Goal: Information Seeking & Learning: Compare options

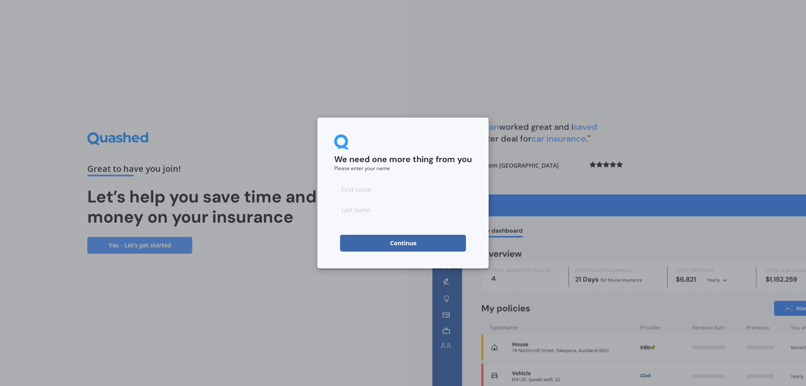
click at [380, 189] on input at bounding box center [403, 189] width 138 height 17
type input "[PERSON_NAME]"
click at [442, 246] on button "Continue" at bounding box center [403, 243] width 126 height 17
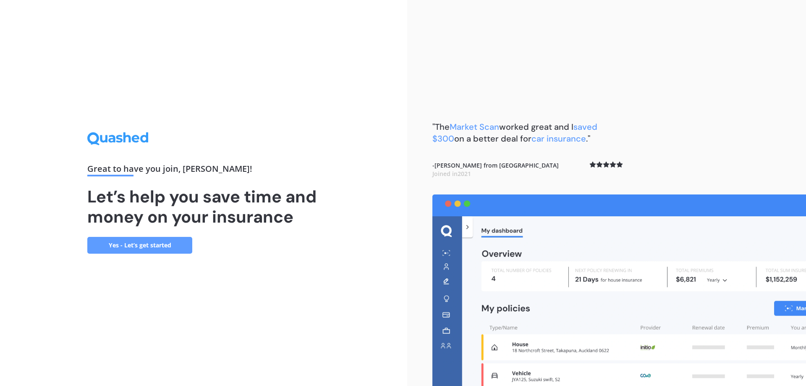
click at [166, 247] on link "Yes - Let’s get started" at bounding box center [139, 245] width 105 height 17
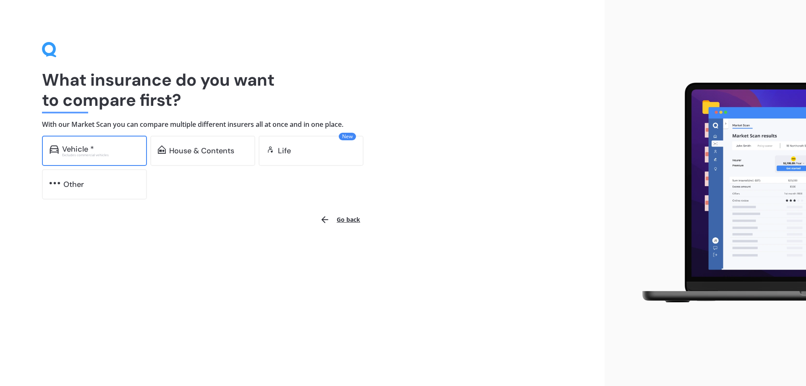
click at [97, 148] on div "Vehicle *" at bounding box center [100, 149] width 77 height 8
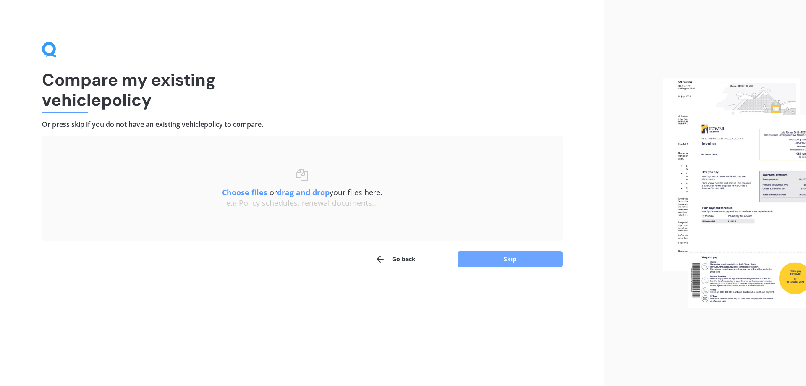
click at [514, 257] on button "Skip" at bounding box center [510, 259] width 105 height 16
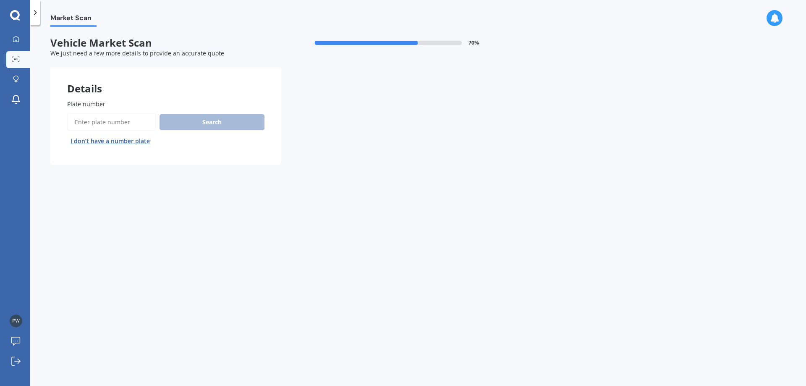
click at [121, 119] on input "Plate number" at bounding box center [111, 122] width 89 height 18
click at [325, 165] on div "Details Plate number Search I don’t have a number plate Previous Next" at bounding box center [281, 116] width 462 height 97
click at [131, 124] on input "Plate number" at bounding box center [111, 122] width 89 height 18
click at [130, 119] on input "Plate number" at bounding box center [111, 122] width 89 height 18
type input "QKC173"
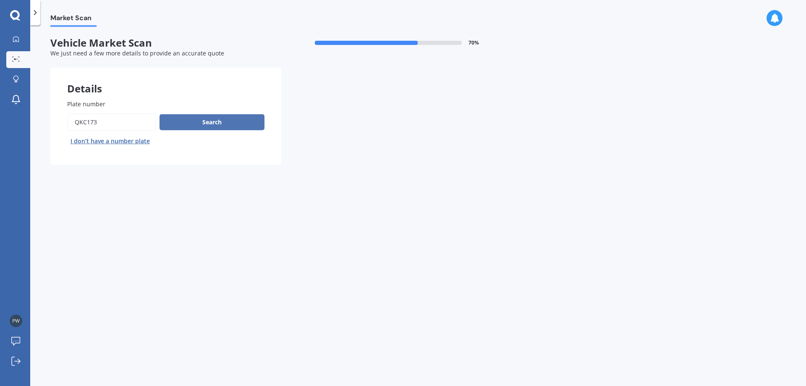
click at [244, 123] on button "Search" at bounding box center [212, 122] width 105 height 16
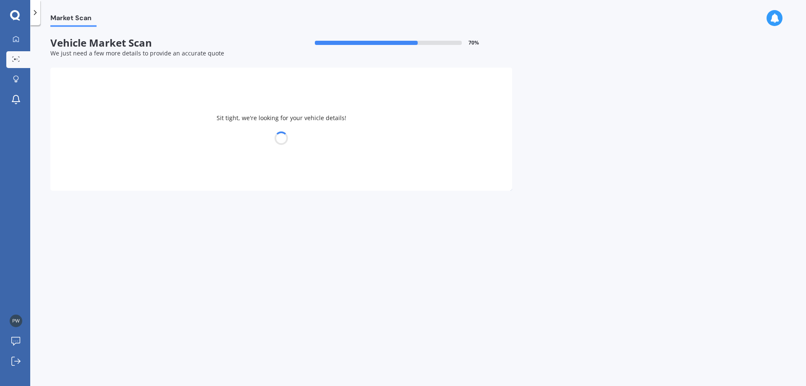
select select "TOYOTA"
select select "AQUA"
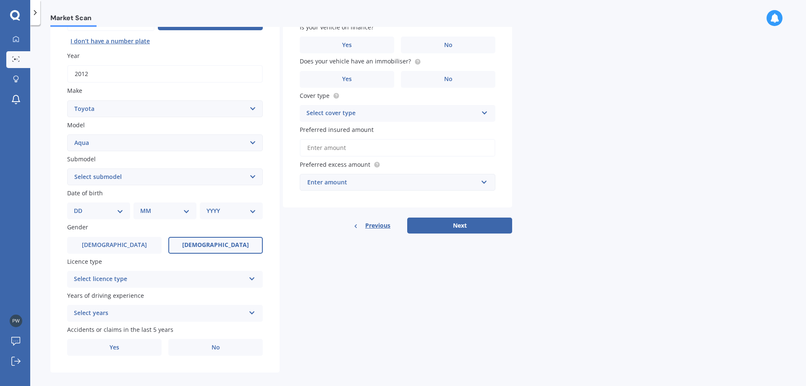
scroll to position [108, 0]
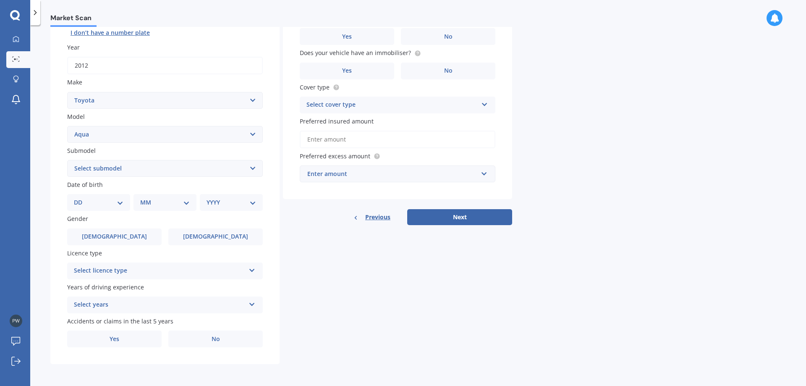
click at [126, 197] on div "DD 01 02 03 04 05 06 07 08 09 10 11 12 13 14 15 16 17 18 19 20 21 22 23 24 25 2…" at bounding box center [98, 202] width 63 height 17
click at [121, 205] on select "DD 01 02 03 04 05 06 07 08 09 10 11 12 13 14 15 16 17 18 19 20 21 22 23 24 25 2…" at bounding box center [99, 202] width 50 height 9
click at [123, 204] on select "DD 01 02 03 04 05 06 07 08 09 10 11 12 13 14 15 16 17 18 19 20 21 22 23 24 25 2…" at bounding box center [99, 202] width 50 height 9
click at [216, 214] on div "Plate number Search I don’t have a number plate Year [DATE] Make Select make AC…" at bounding box center [164, 169] width 229 height 390
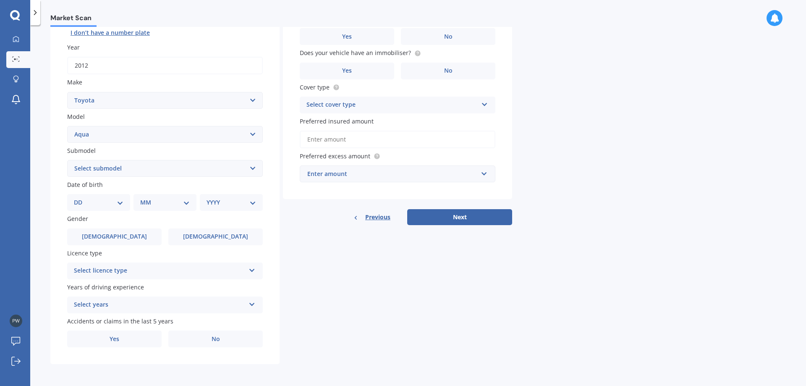
drag, startPoint x: 228, startPoint y: 207, endPoint x: 228, endPoint y: 226, distance: 18.5
click at [229, 207] on select "YYYY 2025 2024 2023 2022 2021 2020 2019 2018 2017 2016 2015 2014 2013 2012 2011…" at bounding box center [232, 202] width 50 height 9
click at [244, 207] on div "YYYY 2025 2024 2023 2022 2021 2020 2019 2018 2017 2016 2015 2014 2013 2012 2011…" at bounding box center [231, 202] width 63 height 17
click at [243, 205] on select "YYYY 2025 2024 2023 2022 2021 2020 2019 2018 2017 2016 2015 2014 2013 2012 2011…" at bounding box center [232, 202] width 50 height 9
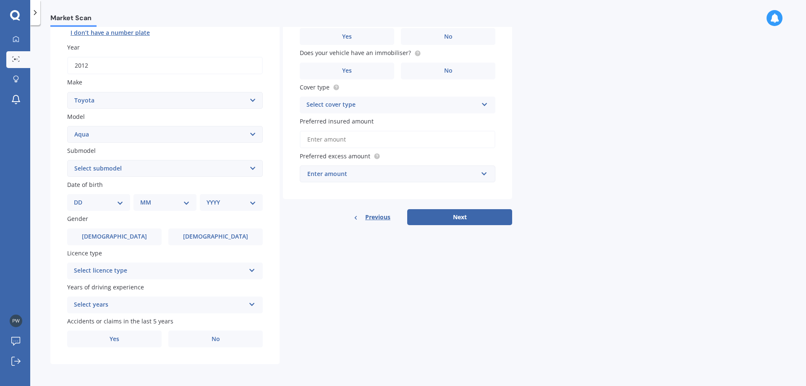
select select "2005"
click at [207, 198] on select "YYYY 2025 2024 2023 2022 2021 2020 2019 2018 2017 2016 2015 2014 2013 2012 2011…" at bounding box center [232, 202] width 50 height 9
click at [107, 205] on select "DD 01 02 03 04 05 06 07 08 09 10 11 12 13 14 15 16 17 18 19 20 21 22 23 24 25 2…" at bounding box center [104, 202] width 46 height 9
select select "18"
click at [81, 198] on select "DD 01 02 03 04 05 06 07 08 09 10 11 12 13 14 15 16 17 18 19 20 21 22 23 24 25 2…" at bounding box center [104, 202] width 46 height 9
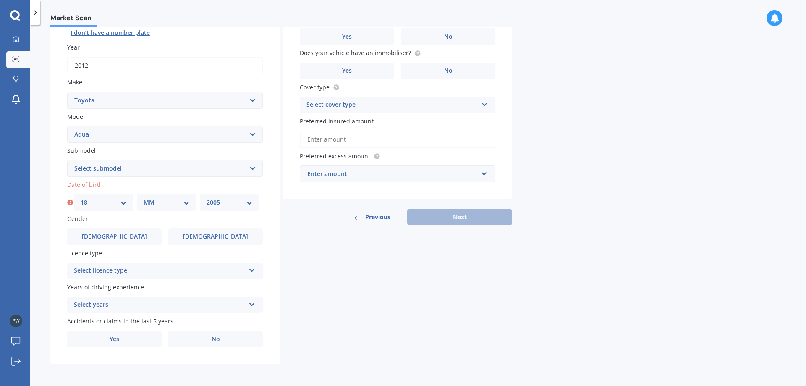
click at [158, 206] on select "MM 01 02 03 04 05 06 07 08 09 10 11 12" at bounding box center [167, 202] width 46 height 9
select select "01"
click at [144, 198] on select "MM 01 02 03 04 05 06 07 08 09 10 11 12" at bounding box center [167, 202] width 46 height 9
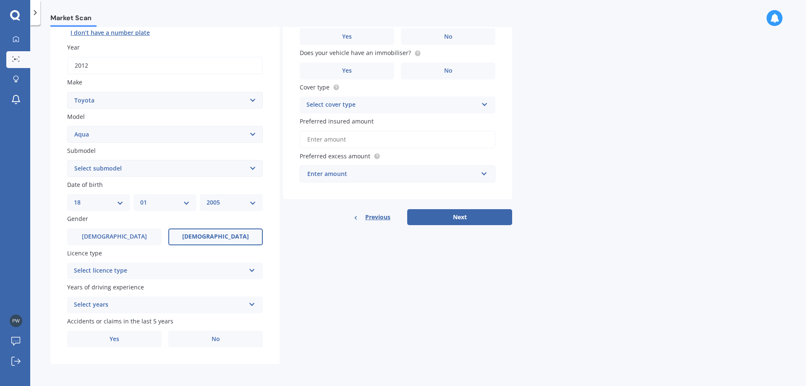
click at [193, 235] on label "[DEMOGRAPHIC_DATA]" at bounding box center [215, 236] width 94 height 17
click at [0, 0] on input "[DEMOGRAPHIC_DATA]" at bounding box center [0, 0] width 0 height 0
click at [204, 266] on div "Select licence type" at bounding box center [159, 271] width 171 height 10
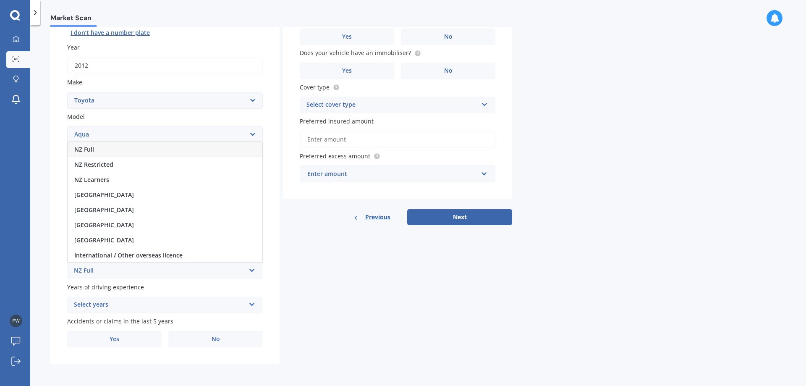
click at [105, 150] on div "NZ Full" at bounding box center [165, 149] width 195 height 15
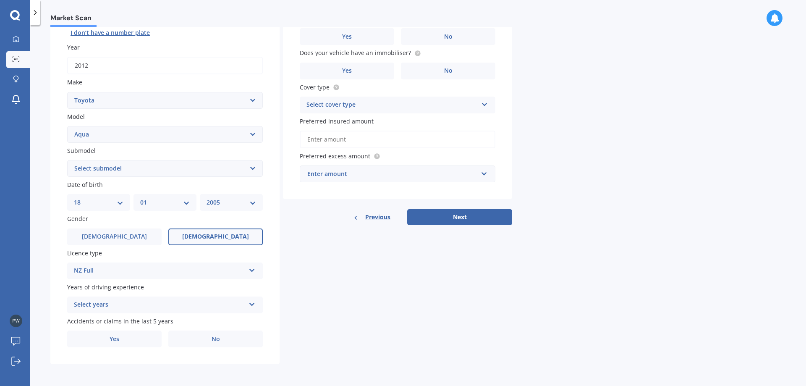
click at [215, 307] on div "Select years" at bounding box center [159, 305] width 171 height 10
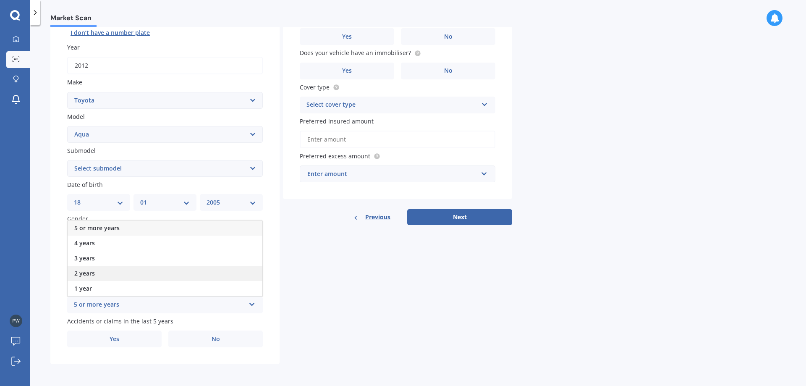
click at [116, 273] on div "2 years" at bounding box center [165, 273] width 195 height 15
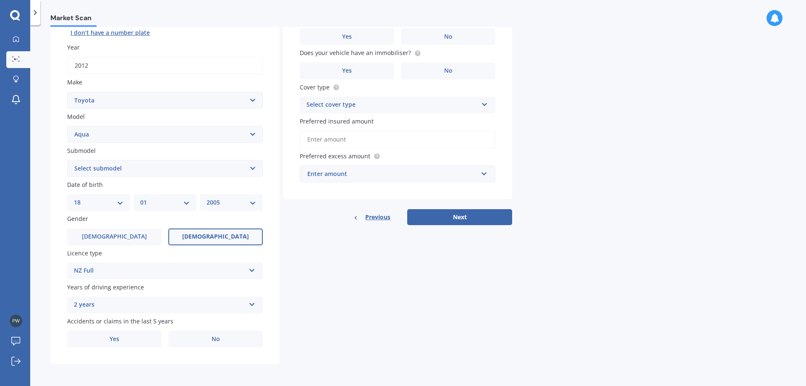
click at [327, 290] on div "Details Plate number Search I don’t have a number plate Year [DATE] Make Select…" at bounding box center [281, 161] width 462 height 405
click at [126, 306] on div "2 years" at bounding box center [159, 305] width 171 height 10
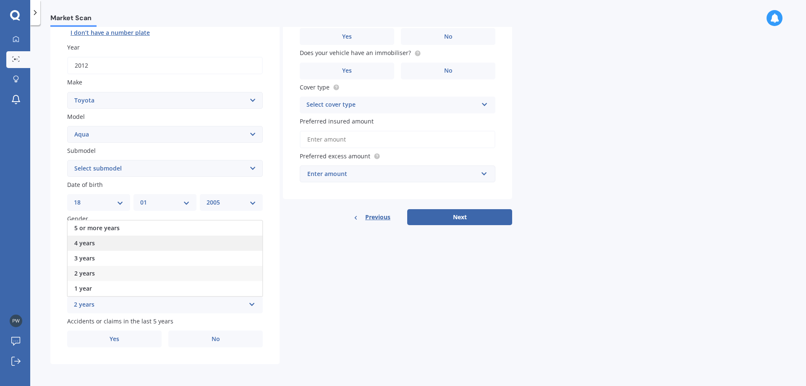
click at [115, 244] on div "4 years" at bounding box center [165, 243] width 195 height 15
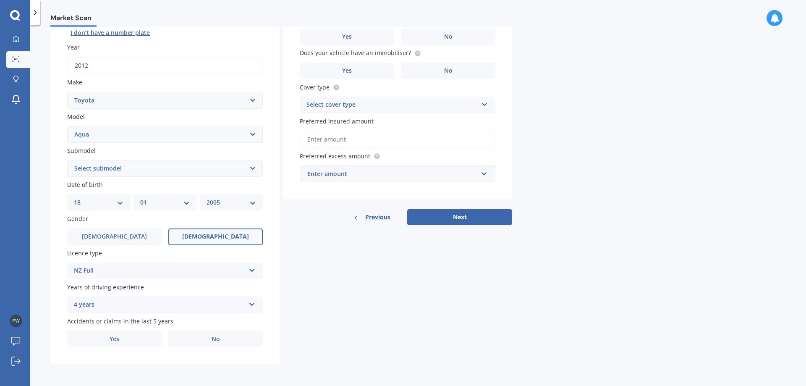
click at [309, 312] on div "Details Plate number Search I don’t have a number plate Year [DATE] Make Select…" at bounding box center [281, 161] width 462 height 405
click at [317, 330] on div "Details Plate number Search I don’t have a number plate Year [DATE] Make Select…" at bounding box center [281, 161] width 462 height 405
click at [246, 343] on label "No" at bounding box center [215, 338] width 94 height 17
click at [0, 0] on input "No" at bounding box center [0, 0] width 0 height 0
drag, startPoint x: 428, startPoint y: 325, endPoint x: 459, endPoint y: 325, distance: 30.7
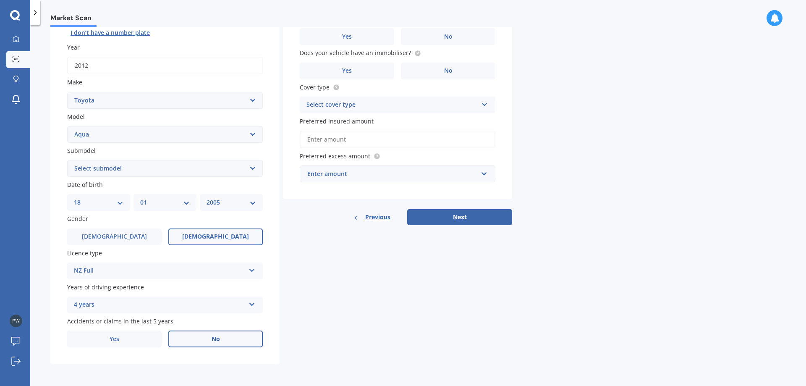
click at [429, 325] on div "Details Plate number Search I don’t have a number plate Year [DATE] Make Select…" at bounding box center [281, 161] width 462 height 405
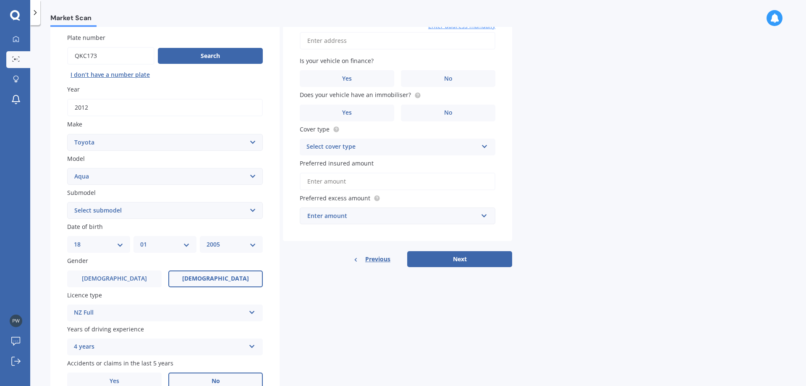
scroll to position [0, 0]
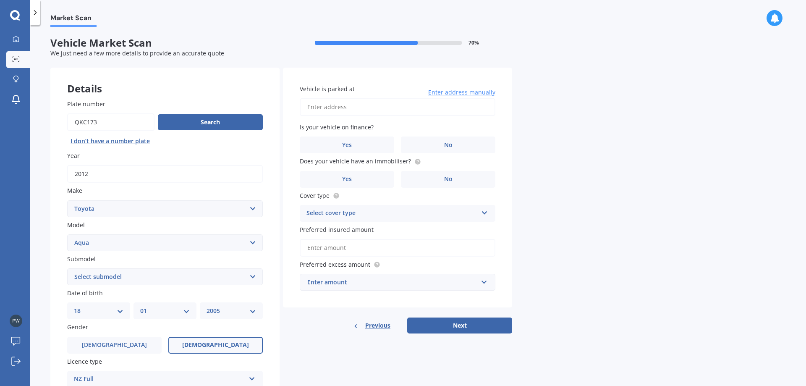
click at [362, 106] on input "Vehicle is parked at" at bounding box center [398, 107] width 196 height 18
type input "[STREET_ADDRESS]"
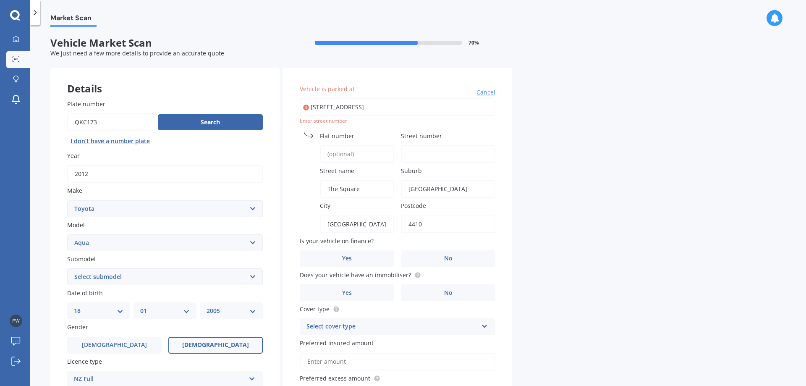
drag, startPoint x: 596, startPoint y: 128, endPoint x: 590, endPoint y: 135, distance: 9.5
click at [597, 129] on div "Market Scan Vehicle Market Scan 70 % We just need a few more details to provide…" at bounding box center [418, 207] width 776 height 361
click at [579, 125] on div "Market Scan Vehicle Market Scan 70 % We just need a few more details to provide…" at bounding box center [418, 207] width 776 height 361
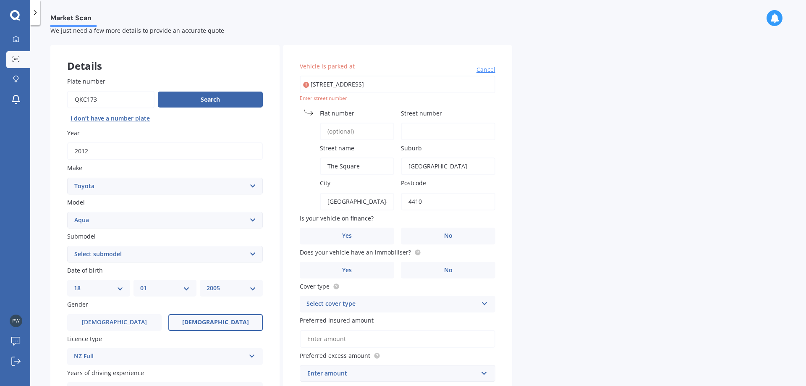
scroll to position [42, 0]
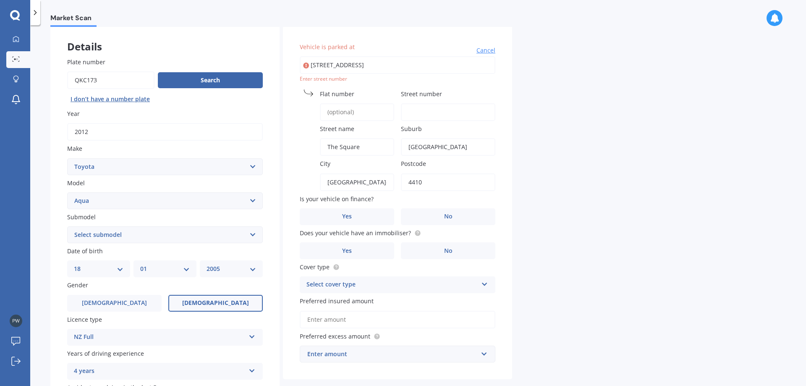
click at [427, 115] on input "Street number" at bounding box center [448, 112] width 94 height 18
click at [533, 128] on div "Market Scan Vehicle Market Scan 70 % We just need a few more details to provide…" at bounding box center [418, 207] width 776 height 361
click at [439, 113] on input "Street number" at bounding box center [448, 112] width 94 height 18
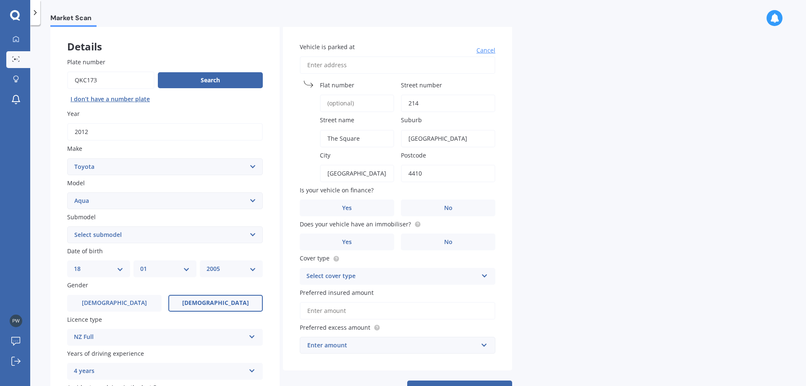
type input "214"
click at [585, 142] on div "Market Scan Vehicle Market Scan 70 % We just need a few more details to provide…" at bounding box center [418, 207] width 776 height 361
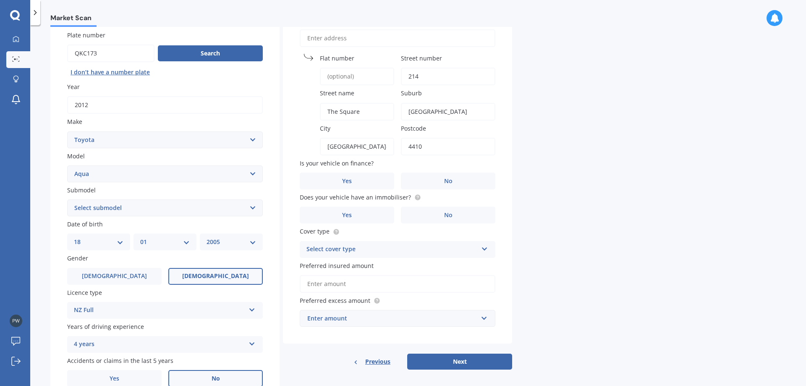
scroll to position [84, 0]
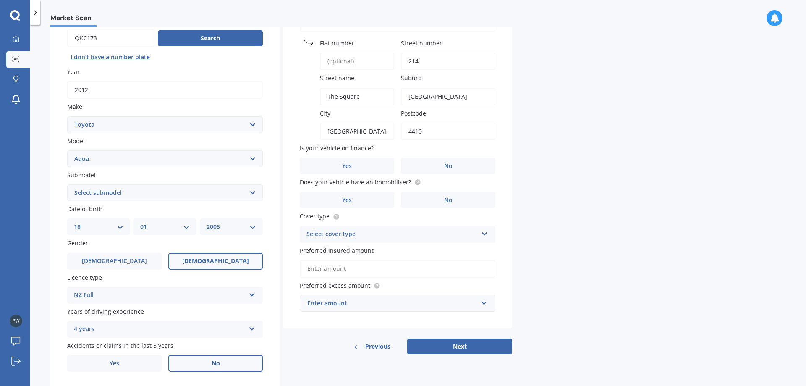
click at [548, 176] on div "Market Scan Vehicle Market Scan 70 % We just need a few more details to provide…" at bounding box center [418, 207] width 776 height 361
click at [470, 173] on label "No" at bounding box center [448, 165] width 94 height 17
click at [0, 0] on input "No" at bounding box center [0, 0] width 0 height 0
click at [550, 186] on div "Market Scan Vehicle Market Scan 70 % We just need a few more details to provide…" at bounding box center [418, 207] width 776 height 361
click at [557, 179] on div "Market Scan Vehicle Market Scan 70 % We just need a few more details to provide…" at bounding box center [418, 207] width 776 height 361
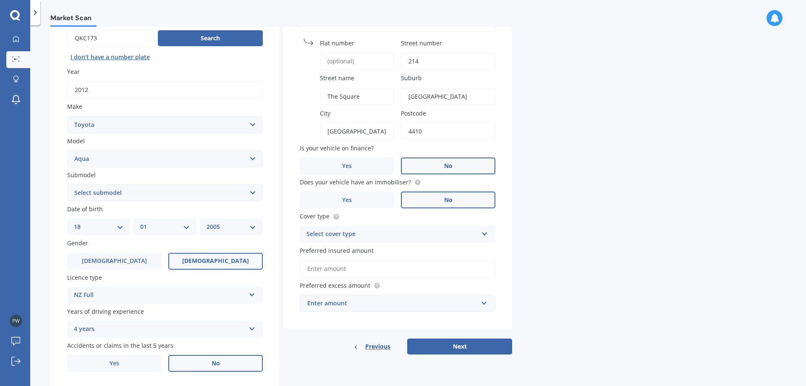
click at [458, 194] on label "No" at bounding box center [448, 199] width 94 height 17
click at [0, 0] on input "No" at bounding box center [0, 0] width 0 height 0
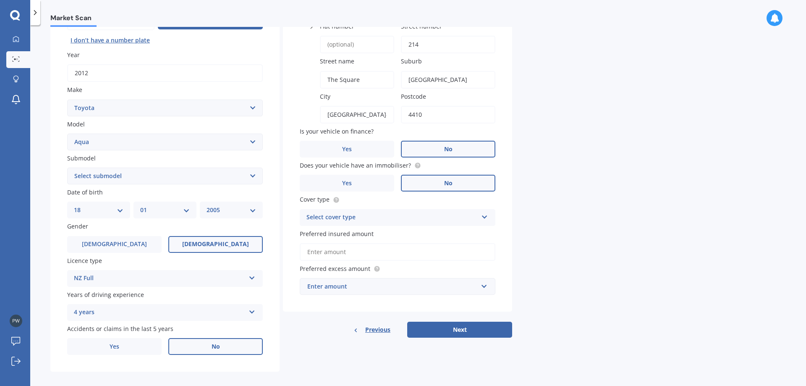
scroll to position [108, 0]
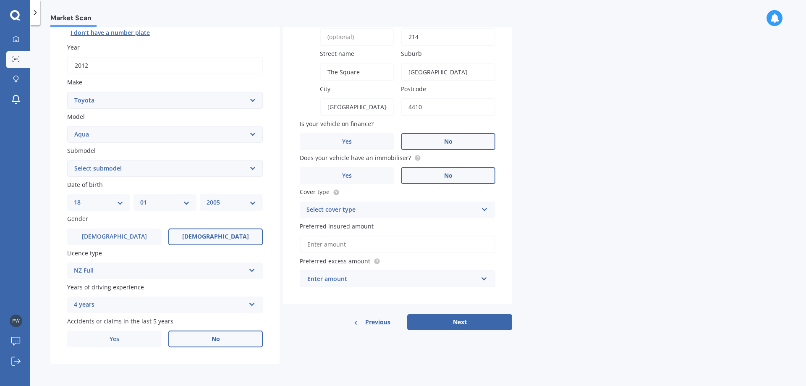
click at [408, 205] on div "Select cover type" at bounding box center [392, 210] width 171 height 10
click at [374, 252] on div "Third Party" at bounding box center [397, 256] width 195 height 15
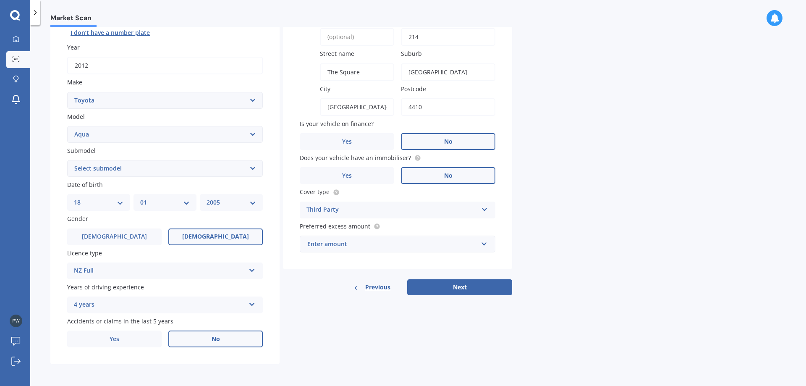
click at [582, 233] on div "Market Scan Vehicle Market Scan 70 % We just need a few more details to provide…" at bounding box center [418, 207] width 776 height 361
click at [403, 211] on div "Third Party" at bounding box center [392, 210] width 171 height 10
click at [569, 233] on div "Market Scan Vehicle Market Scan 70 % We just need a few more details to provide…" at bounding box center [418, 207] width 776 height 361
click at [395, 241] on div "Enter amount" at bounding box center [392, 243] width 170 height 9
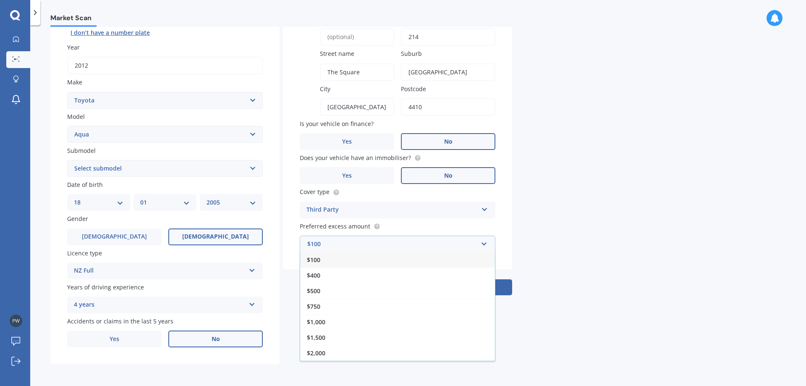
drag, startPoint x: 422, startPoint y: 223, endPoint x: 417, endPoint y: 223, distance: 5.5
click at [422, 223] on label "Preferred excess amount" at bounding box center [396, 226] width 192 height 9
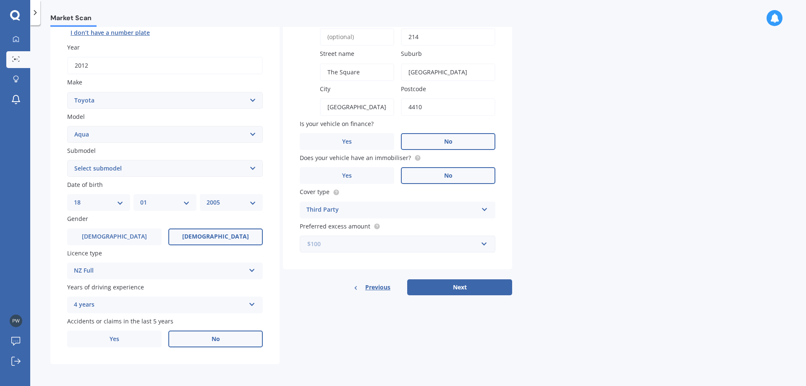
click at [485, 245] on input "text" at bounding box center [395, 244] width 188 height 16
click at [591, 204] on div "Market Scan Vehicle Market Scan 70 % We just need a few more details to provide…" at bounding box center [418, 207] width 776 height 361
click at [475, 248] on div "$100" at bounding box center [392, 243] width 170 height 9
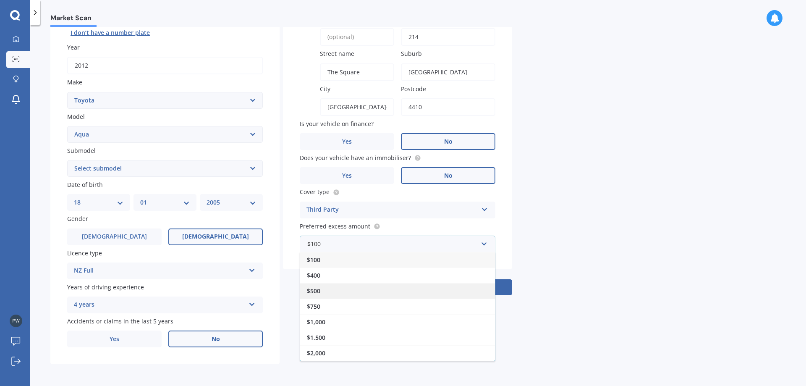
click at [375, 289] on div "$500" at bounding box center [397, 291] width 195 height 16
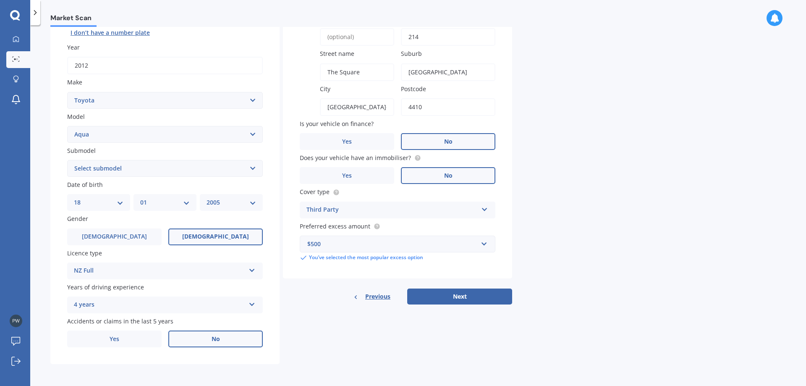
drag, startPoint x: 666, startPoint y: 239, endPoint x: 563, endPoint y: 260, distance: 104.9
click at [665, 239] on div "Market Scan Vehicle Market Scan 70 % We just need a few more details to provide…" at bounding box center [418, 207] width 776 height 361
click at [511, 299] on button "Next" at bounding box center [459, 296] width 105 height 16
click at [155, 165] on select "Select submodel Hatchback Hybrid" at bounding box center [165, 168] width 196 height 17
select select "HYBRID"
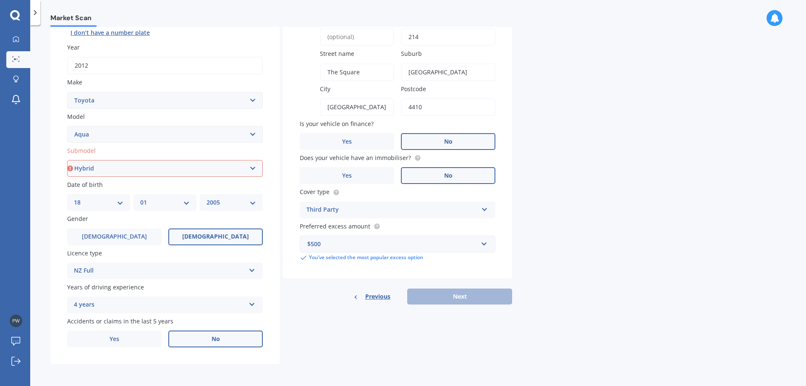
click at [67, 160] on select "Select submodel Hatchback Hybrid" at bounding box center [165, 168] width 196 height 17
click at [480, 293] on button "Next" at bounding box center [459, 296] width 105 height 16
select select "18"
select select "01"
select select "2005"
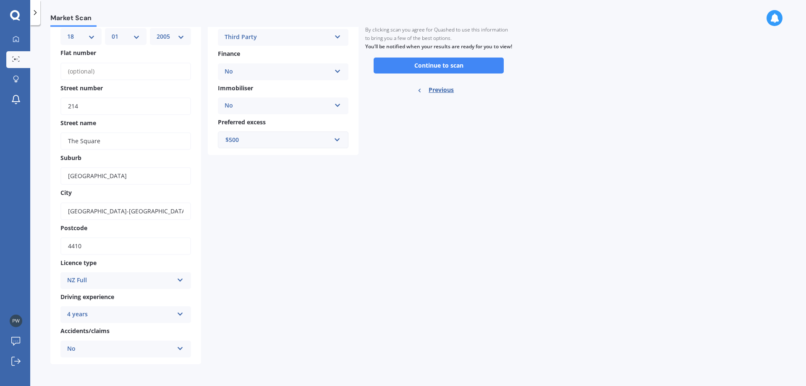
click at [618, 226] on div "Market Scan Vehicle Market Scan summary 90 % Check your details and click conti…" at bounding box center [418, 207] width 776 height 361
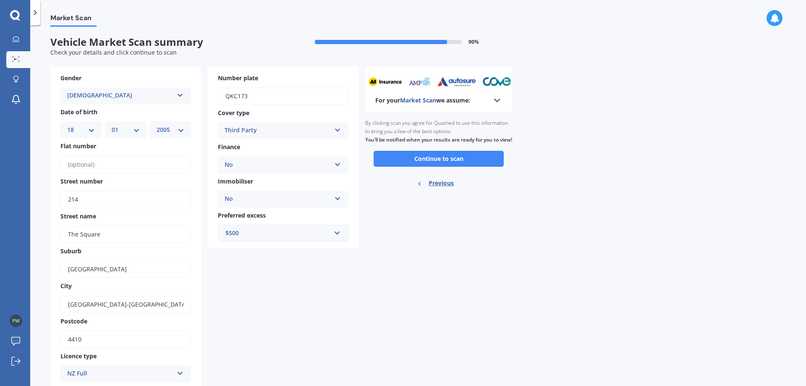
scroll to position [0, 0]
click at [461, 165] on button "Continue to scan" at bounding box center [439, 160] width 130 height 16
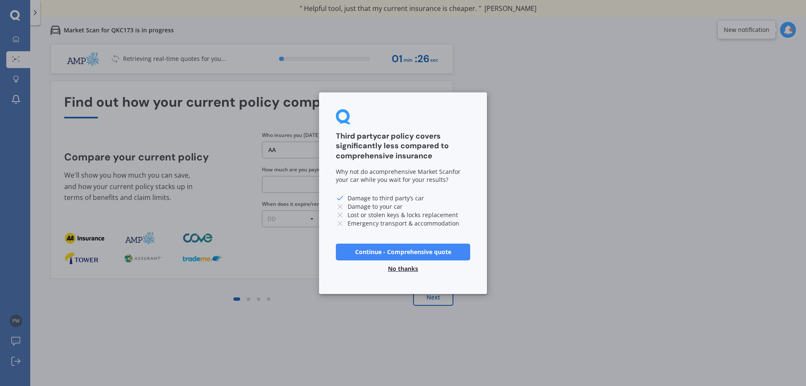
click at [404, 270] on button "No thanks" at bounding box center [403, 268] width 40 height 17
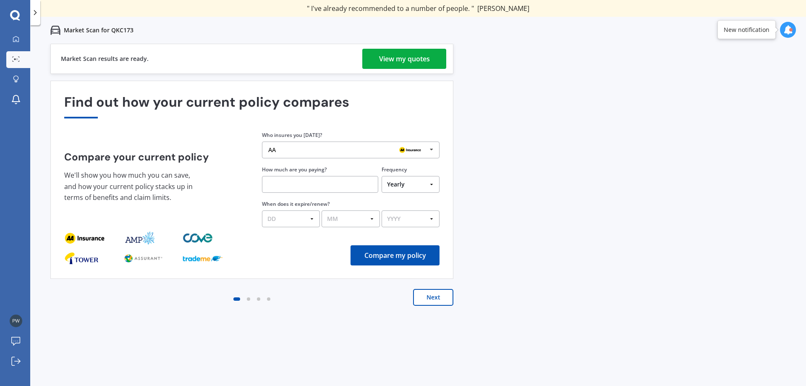
click at [428, 57] on div "View my quotes" at bounding box center [404, 59] width 51 height 20
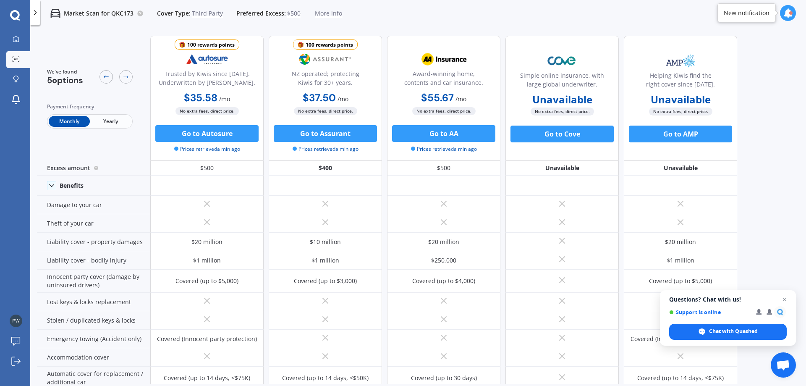
click at [116, 120] on span "Yearly" at bounding box center [110, 121] width 41 height 11
click at [784, 299] on span "Open chat" at bounding box center [785, 299] width 10 height 10
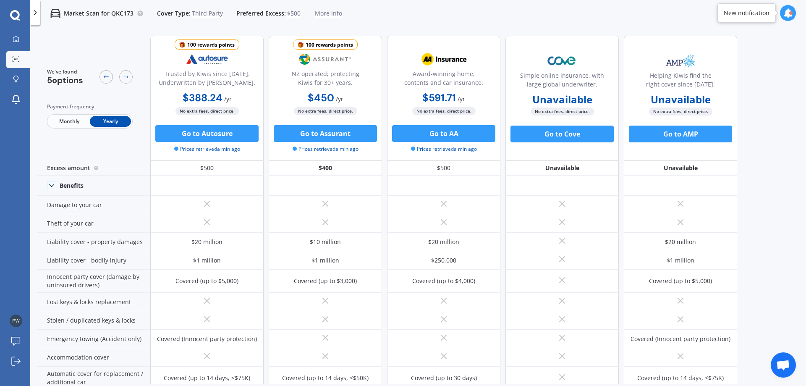
click at [769, 255] on div "We've found 5 options Payment frequency Monthly Yearly 100 rewards points Trust…" at bounding box center [421, 206] width 769 height 355
click at [18, 17] on icon at bounding box center [15, 15] width 10 height 10
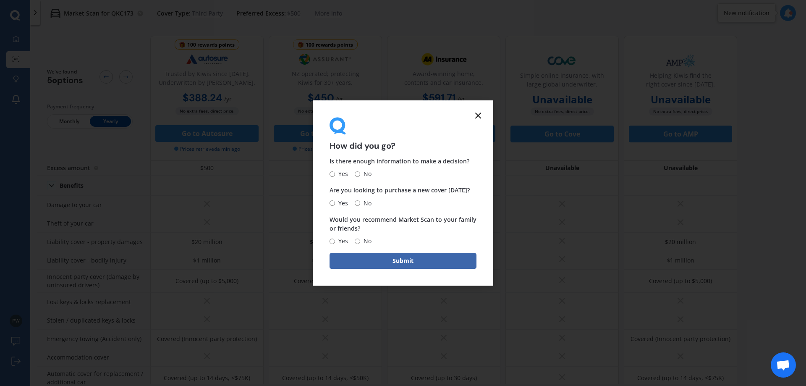
click at [475, 116] on icon at bounding box center [478, 115] width 10 height 10
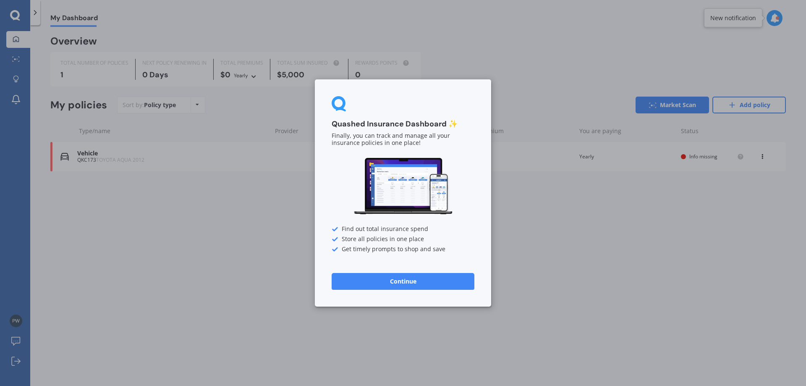
click at [546, 205] on div "Quashed Insurance Dashboard ✨ Finally, you can track and manage all your insura…" at bounding box center [403, 193] width 806 height 386
click at [463, 275] on button "Continue" at bounding box center [403, 281] width 143 height 17
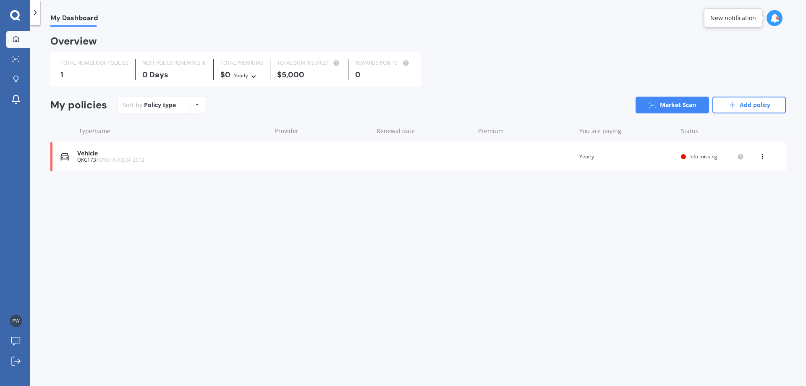
click at [206, 162] on div "QKC173 TOYOTA AQUA 2012" at bounding box center [172, 160] width 190 height 6
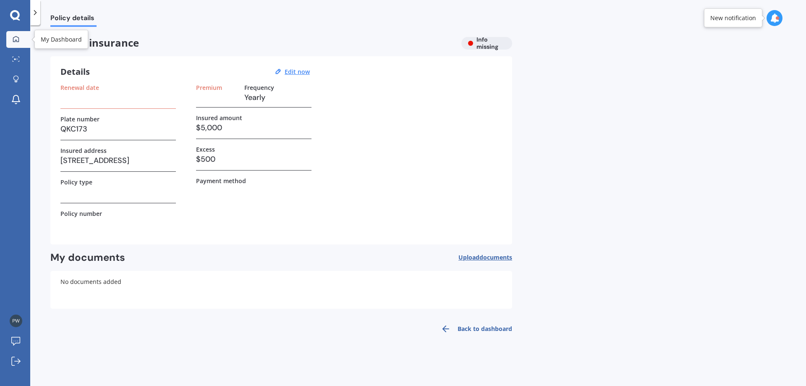
click at [18, 41] on icon at bounding box center [16, 39] width 6 height 6
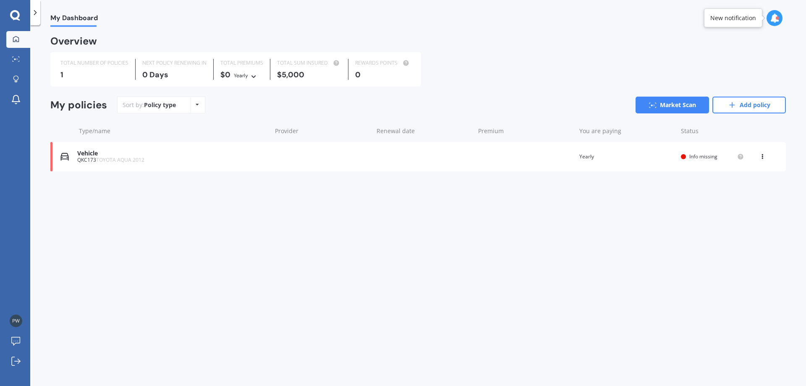
click at [695, 157] on span "Info missing" at bounding box center [704, 156] width 28 height 7
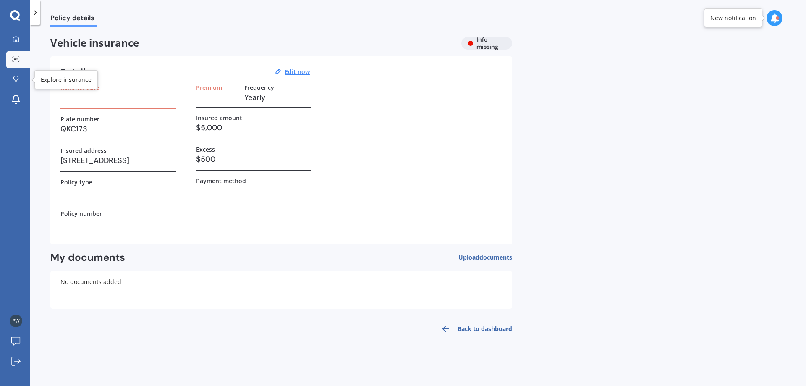
click at [17, 56] on link "Market Scan" at bounding box center [18, 59] width 24 height 17
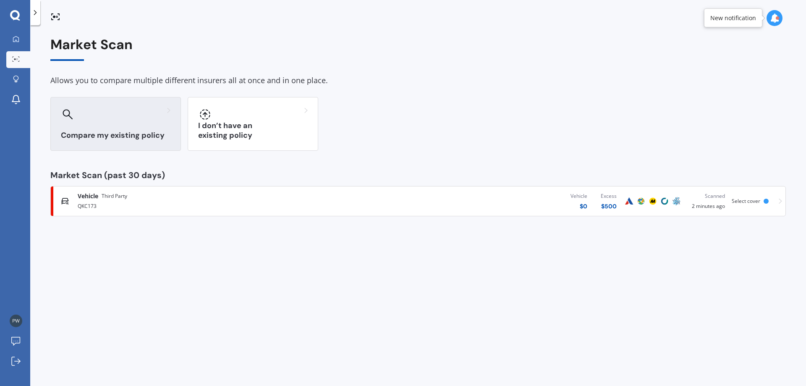
click at [143, 135] on h3 "Compare my existing policy" at bounding box center [116, 136] width 110 height 10
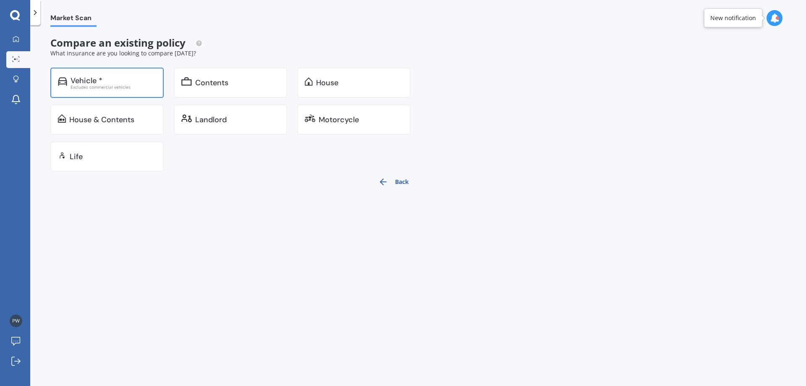
click at [135, 96] on div "Vehicle * Excludes commercial vehicles" at bounding box center [106, 83] width 113 height 30
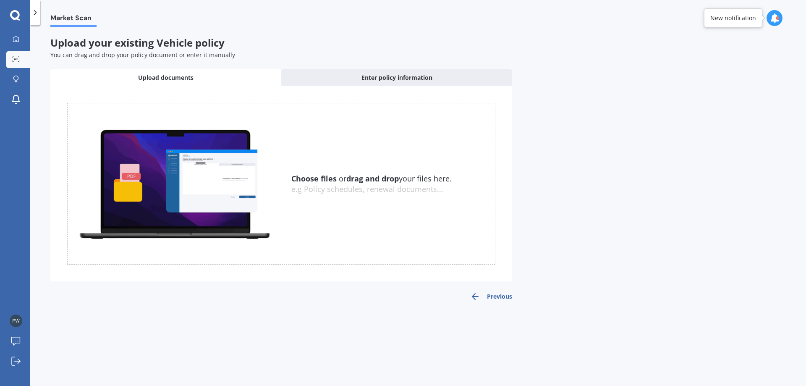
click at [16, 19] on icon at bounding box center [15, 15] width 10 height 10
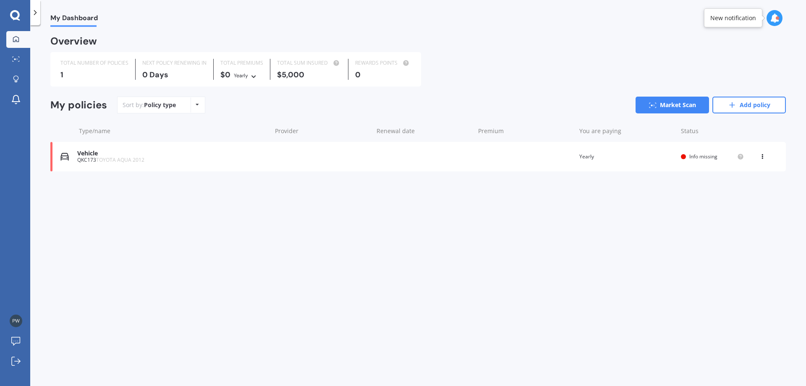
click at [127, 156] on div "Vehicle" at bounding box center [172, 153] width 190 height 7
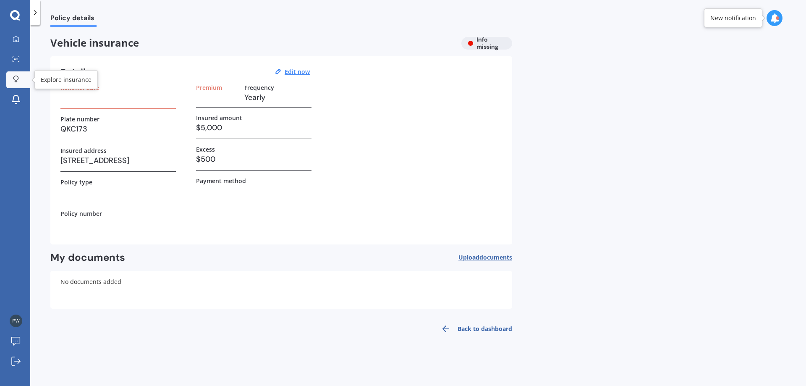
click at [22, 80] on div at bounding box center [16, 80] width 13 height 8
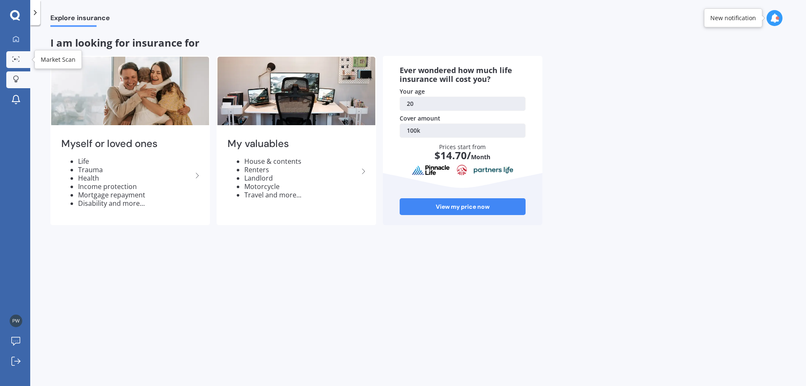
click at [17, 60] on icon at bounding box center [16, 58] width 8 height 5
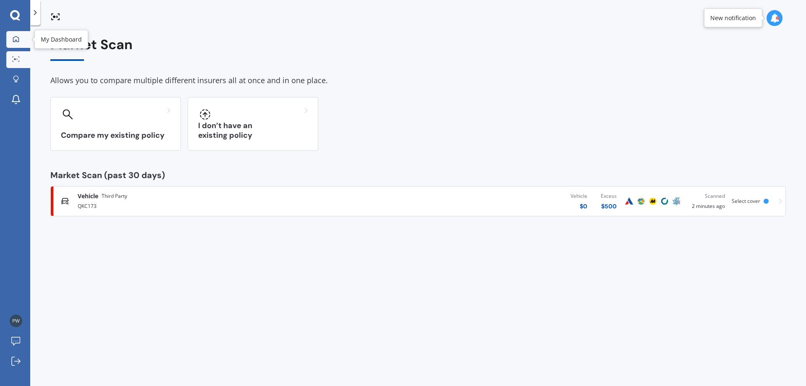
click at [16, 39] on icon at bounding box center [16, 39] width 7 height 7
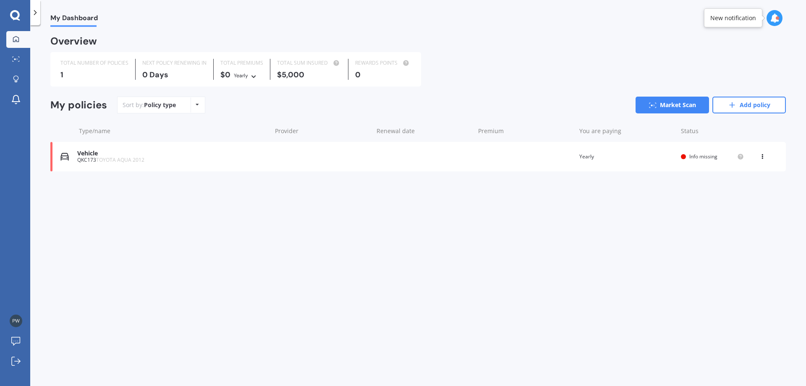
click at [196, 106] on icon at bounding box center [197, 104] width 3 height 5
click at [199, 105] on div "Policy type Alphabetical Date added Renewing next" at bounding box center [197, 104] width 13 height 15
click at [766, 157] on div "View option View policy Delete" at bounding box center [764, 156] width 8 height 8
click at [745, 174] on div "View policy" at bounding box center [744, 172] width 83 height 17
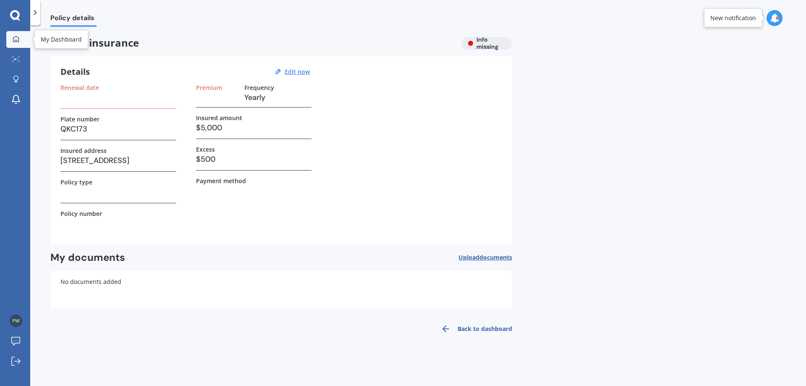
click at [21, 40] on div at bounding box center [16, 40] width 13 height 8
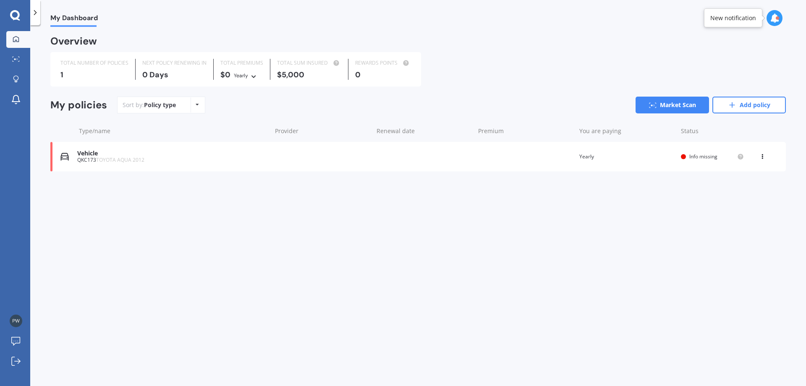
click at [676, 159] on div "Vehicle QKC173 TOYOTA AQUA 2012 Renewal date Premium You are paying Yearly Stat…" at bounding box center [418, 156] width 736 height 29
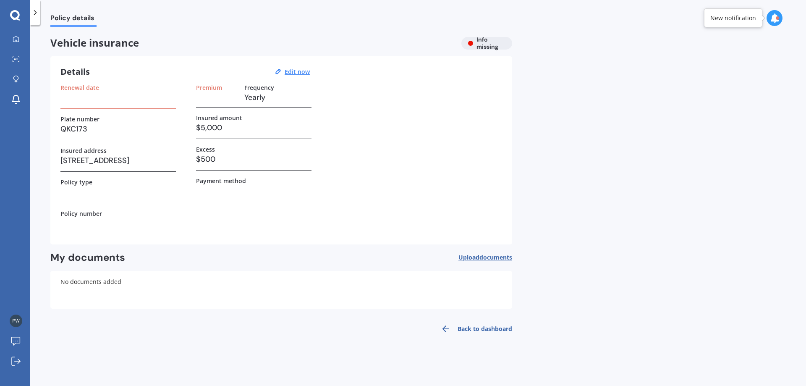
click at [483, 325] on link "Back to dashboard" at bounding box center [474, 329] width 76 height 20
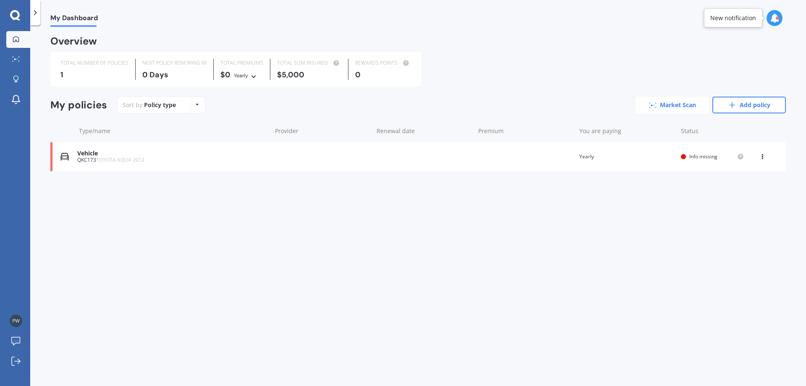
click at [679, 107] on link "Market Scan" at bounding box center [672, 105] width 73 height 17
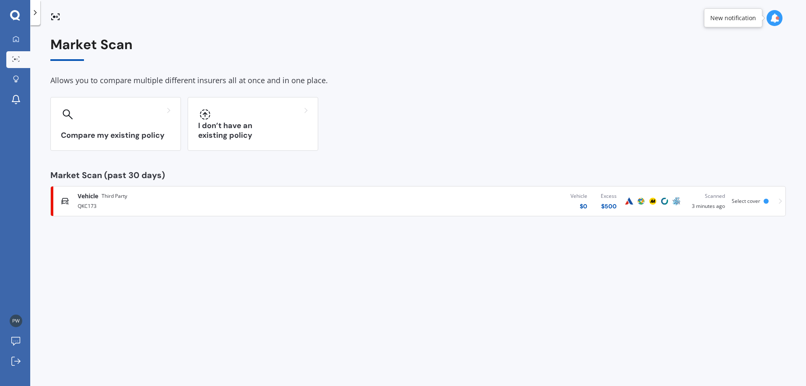
click at [678, 207] on div "Vehicle Third Party QKC173 Vehicle $ 0 Excess $ 500 Scanned 3 minutes ago Selec…" at bounding box center [418, 201] width 728 height 25
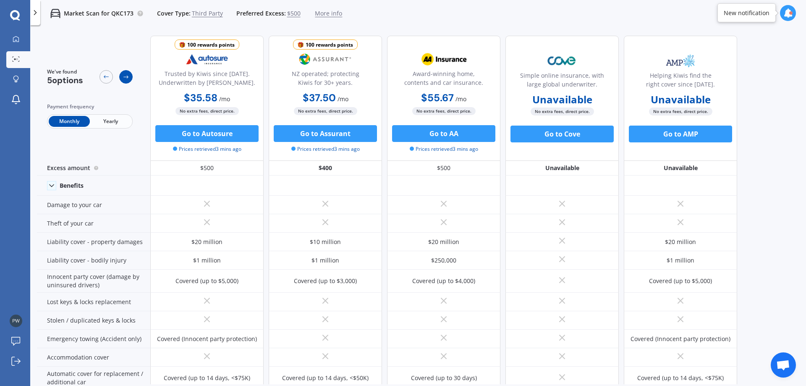
click at [124, 77] on icon at bounding box center [125, 77] width 5 height 3
click at [109, 79] on icon at bounding box center [106, 76] width 7 height 7
click at [134, 78] on div "We've found 5 options Payment frequency Monthly Yearly" at bounding box center [93, 98] width 113 height 125
click at [123, 79] on icon at bounding box center [126, 76] width 7 height 7
click at [123, 80] on icon at bounding box center [126, 76] width 7 height 7
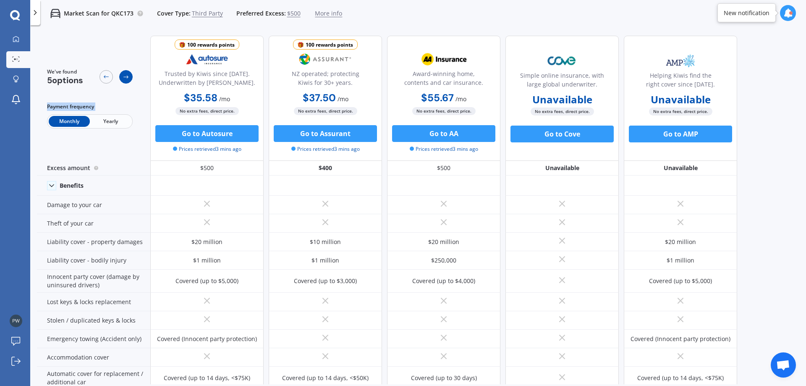
click at [123, 80] on icon at bounding box center [126, 76] width 7 height 7
click at [111, 80] on div at bounding box center [106, 76] width 13 height 13
click at [133, 80] on div "We've found 5 options Payment frequency Monthly Yearly" at bounding box center [93, 98] width 113 height 125
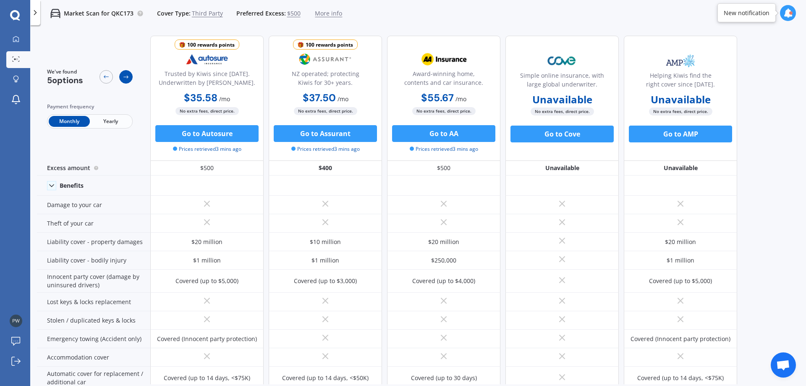
click at [125, 79] on icon at bounding box center [126, 76] width 7 height 7
click at [110, 76] on div at bounding box center [106, 76] width 13 height 13
click at [139, 79] on div "We've found 5 options Payment frequency Monthly Yearly" at bounding box center [93, 98] width 113 height 125
click at [133, 79] on div "We've found 5 options Payment frequency Monthly Yearly" at bounding box center [93, 98] width 113 height 125
click at [767, 194] on div "We've found 5 options Payment frequency Monthly Yearly 100 rewards points Trust…" at bounding box center [421, 206] width 769 height 355
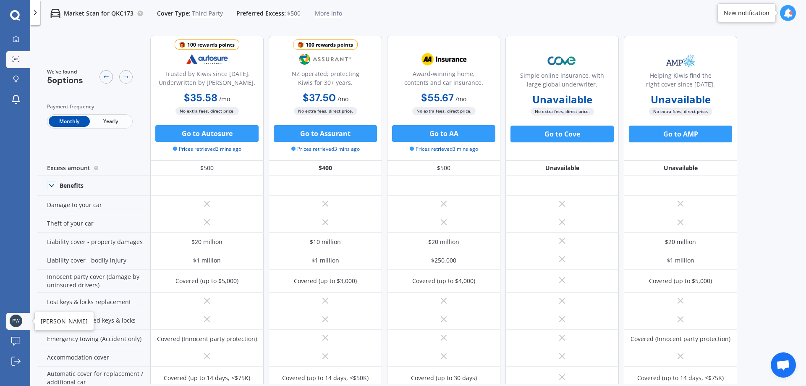
click at [16, 318] on img at bounding box center [16, 321] width 13 height 13
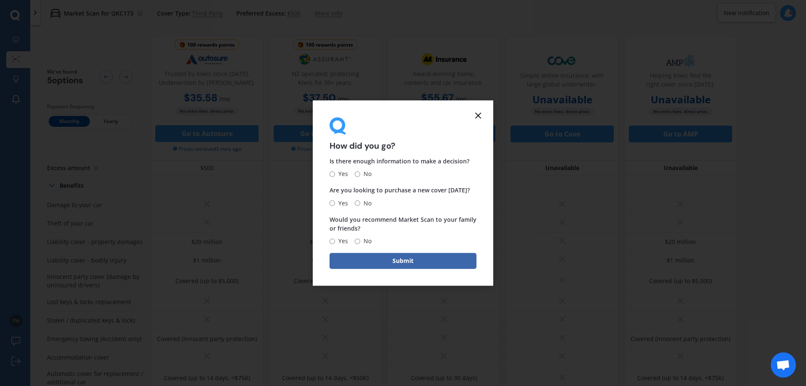
click at [483, 114] on form "How did you go? Is there enough information to make a decision? Yes No Are you …" at bounding box center [403, 193] width 181 height 186
click at [477, 121] on form "How did you go? Is there enough information to make a decision? Yes No Are you …" at bounding box center [403, 193] width 181 height 186
click at [475, 117] on icon at bounding box center [478, 115] width 10 height 10
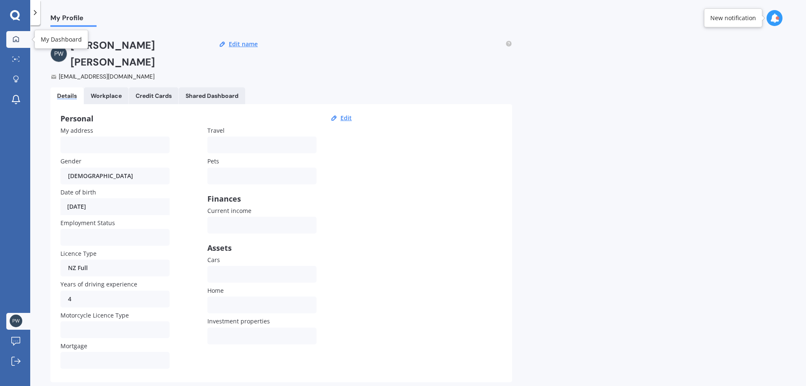
click at [12, 41] on div at bounding box center [16, 40] width 13 height 8
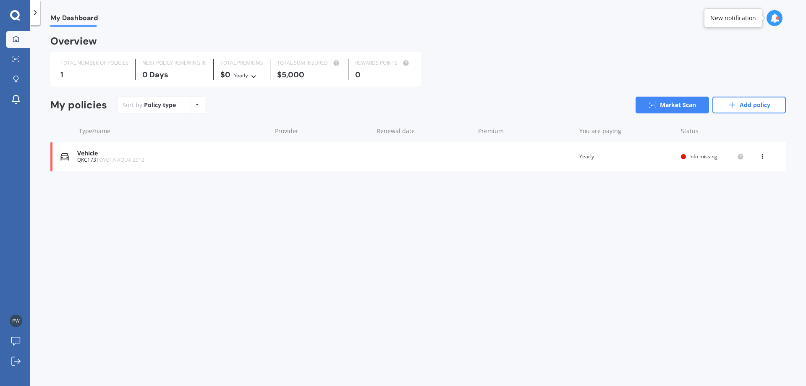
click at [769, 156] on div "View option View policy Delete" at bounding box center [763, 156] width 25 height 8
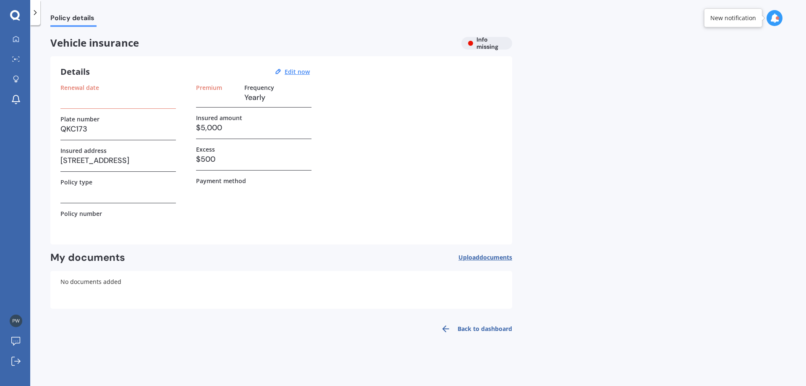
click at [761, 158] on div "Policy details Vehicle insurance Info missing Details Edit now Renewal date Pla…" at bounding box center [418, 207] width 776 height 361
click at [297, 73] on u "Edit now" at bounding box center [297, 72] width 25 height 8
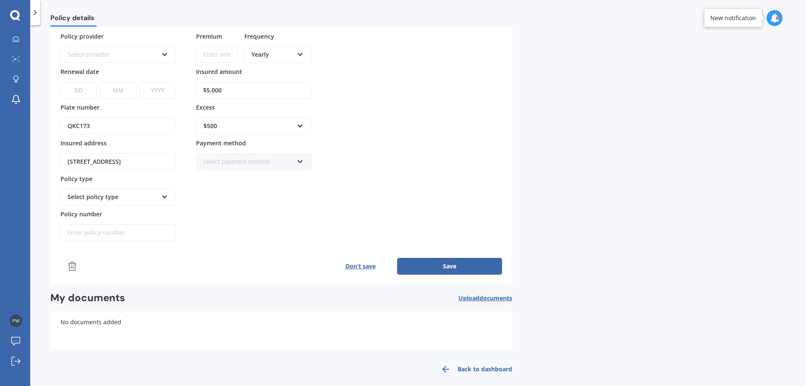
scroll to position [60, 0]
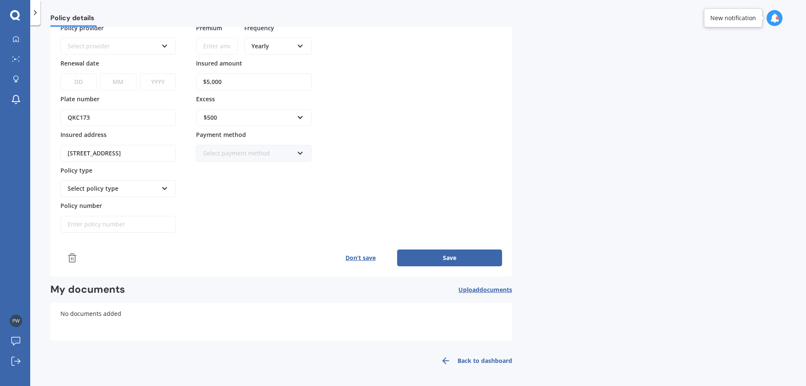
click at [468, 358] on link "Back to dashboard" at bounding box center [474, 361] width 76 height 20
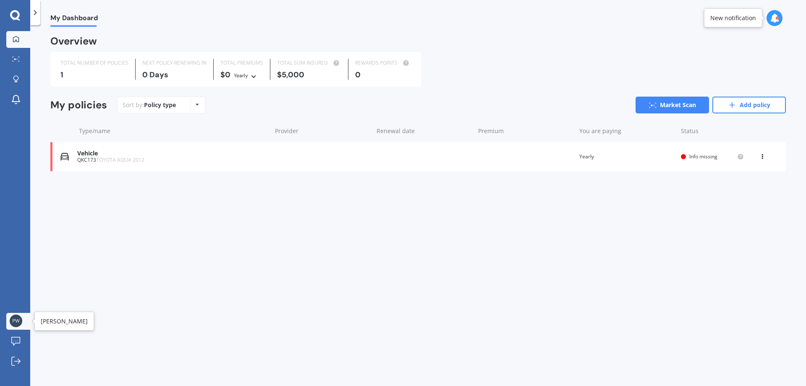
click at [16, 326] on img at bounding box center [16, 321] width 13 height 13
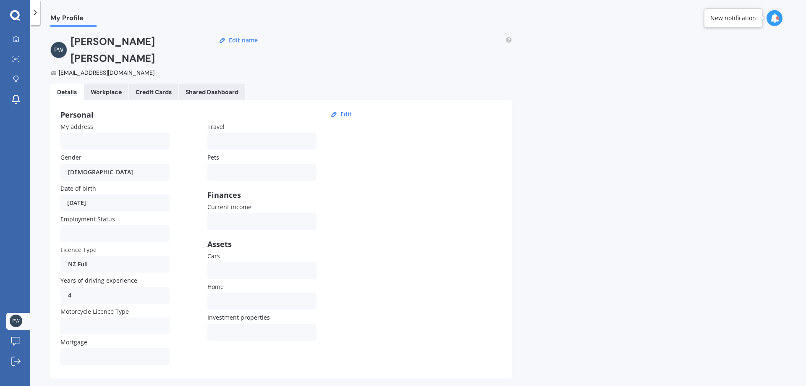
scroll to position [5, 0]
click at [128, 194] on div "[DATE]" at bounding box center [114, 202] width 109 height 17
click at [352, 110] on button "Edit" at bounding box center [346, 114] width 16 height 8
select select "18"
select select "01"
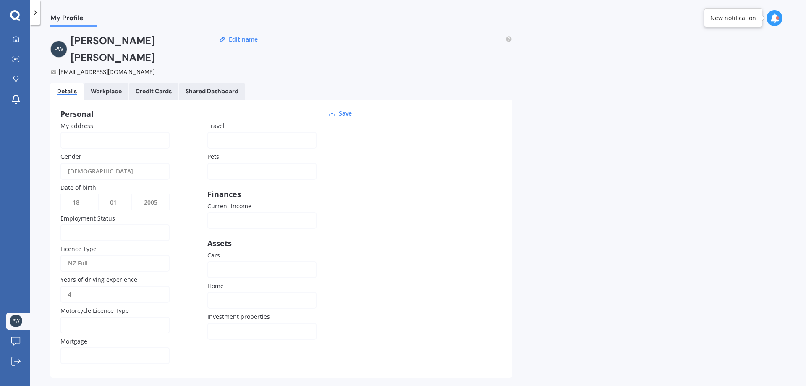
click at [157, 194] on select "YYYY 2009 2008 2007 2006 2005 2004 2003 2002 2001 2000 1999 1998 1997 1996 1995…" at bounding box center [152, 201] width 32 height 15
select select "1992"
click at [136, 194] on select "YYYY 2009 2008 2007 2006 2005 2004 2003 2002 2001 2000 1999 1998 1997 1996 1995…" at bounding box center [152, 201] width 32 height 15
click at [112, 286] on input "4" at bounding box center [114, 294] width 109 height 17
drag, startPoint x: 101, startPoint y: 278, endPoint x: 26, endPoint y: 273, distance: 74.4
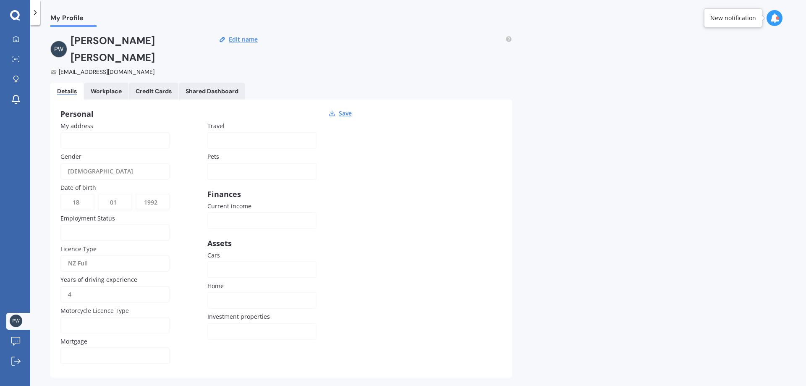
click at [26, 273] on div "My Dashboard Market Scan Explore insurance Notifications [PERSON_NAME] Submit f…" at bounding box center [403, 193] width 806 height 386
click at [399, 249] on div "Personal Save My address Gender [DEMOGRAPHIC_DATA] [DEMOGRAPHIC_DATA] [DEMOGRAP…" at bounding box center [281, 239] width 462 height 278
click at [101, 286] on input "Years of driving experience" at bounding box center [114, 294] width 109 height 17
click at [110, 286] on input "Years of driving experience" at bounding box center [114, 294] width 109 height 17
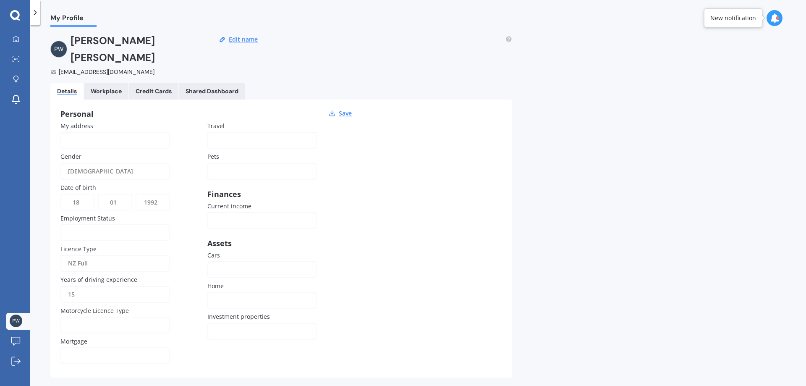
type input "15"
click at [388, 233] on div "Personal Save My address Gender [DEMOGRAPHIC_DATA] [DEMOGRAPHIC_DATA] [DEMOGRAP…" at bounding box center [281, 239] width 462 height 278
click at [131, 320] on div at bounding box center [109, 324] width 83 height 9
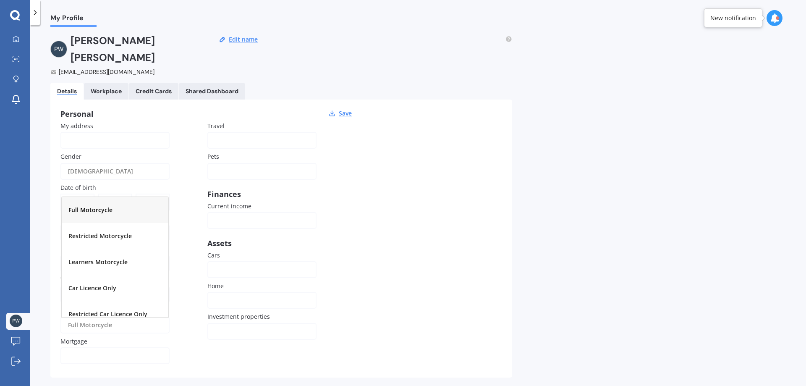
click at [123, 197] on div "Full Motorcycle" at bounding box center [115, 210] width 107 height 26
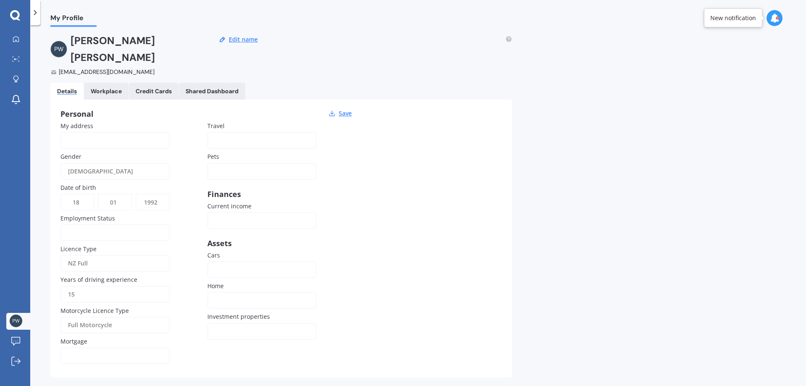
click at [128, 317] on div "Full Motorcycle" at bounding box center [109, 325] width 83 height 17
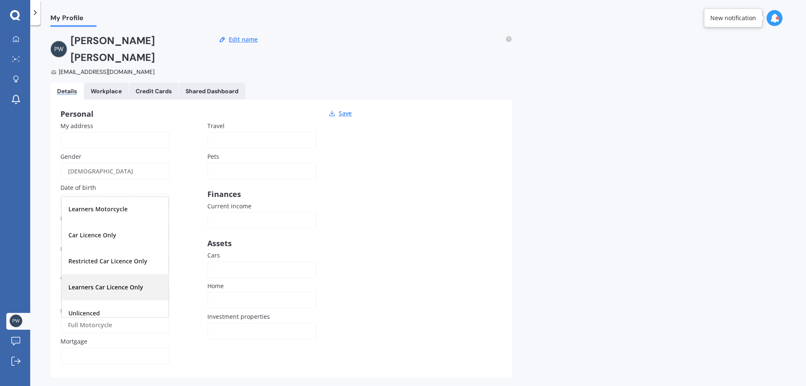
scroll to position [84, 0]
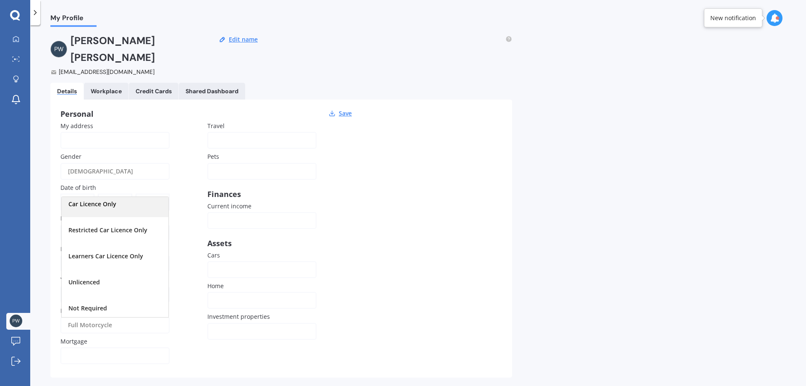
click at [142, 196] on div "Car Licence Only" at bounding box center [115, 204] width 107 height 26
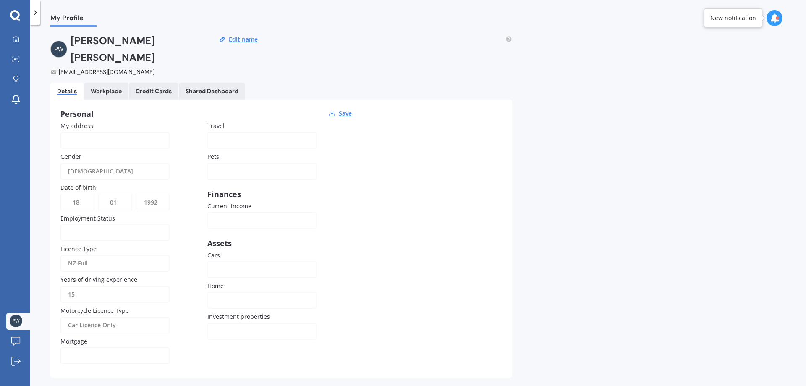
click at [139, 317] on div "Car Licence Only" at bounding box center [109, 325] width 83 height 17
click at [142, 317] on div "Car Licence Only" at bounding box center [109, 325] width 83 height 17
click at [366, 270] on div "Personal Save My address Gender [DEMOGRAPHIC_DATA] [DEMOGRAPHIC_DATA] [DEMOGRAP…" at bounding box center [281, 239] width 462 height 278
drag, startPoint x: 342, startPoint y: 97, endPoint x: 382, endPoint y: 121, distance: 45.9
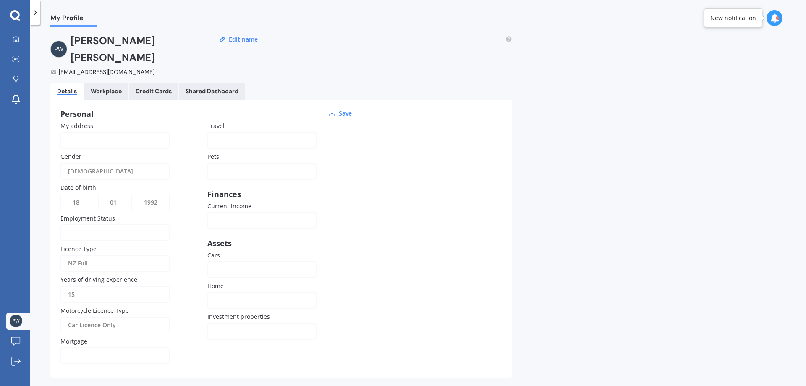
click at [342, 110] on button "Save" at bounding box center [345, 114] width 18 height 8
click at [20, 63] on link "Market Scan" at bounding box center [18, 59] width 24 height 17
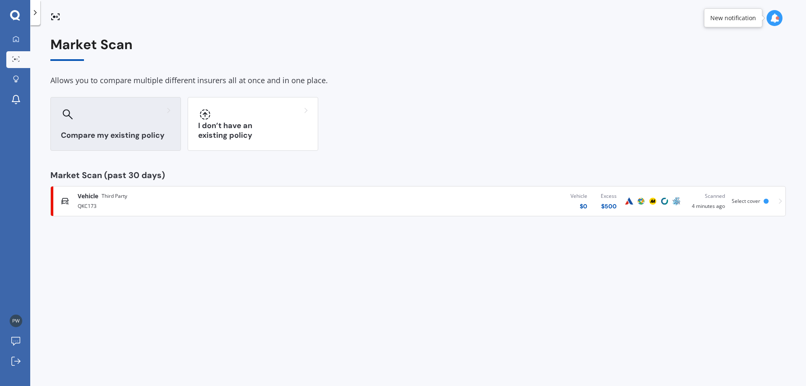
click at [144, 126] on div "Compare my existing policy" at bounding box center [115, 124] width 131 height 54
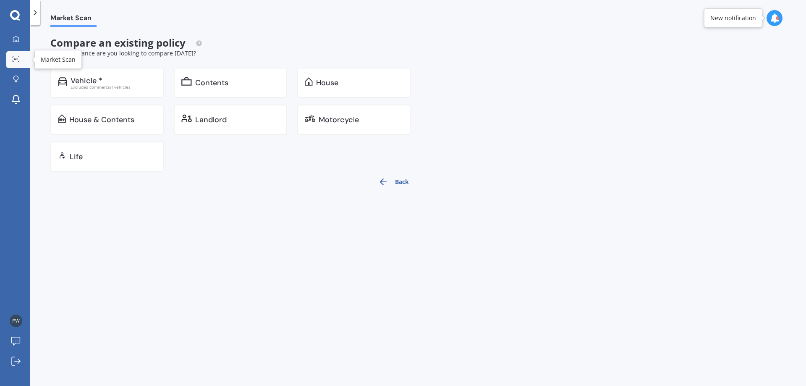
click at [20, 61] on div at bounding box center [16, 59] width 13 height 6
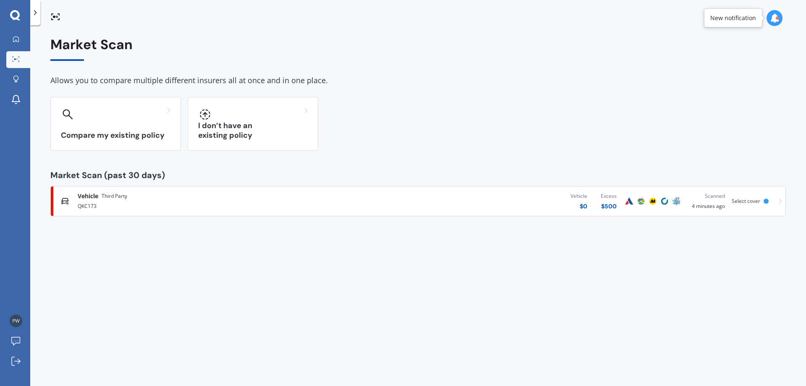
click at [695, 206] on div "Scanned 4 minutes ago" at bounding box center [707, 201] width 36 height 18
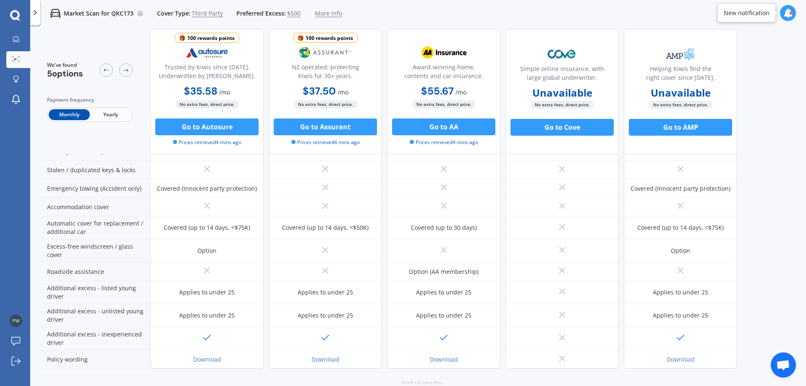
scroll to position [173, 0]
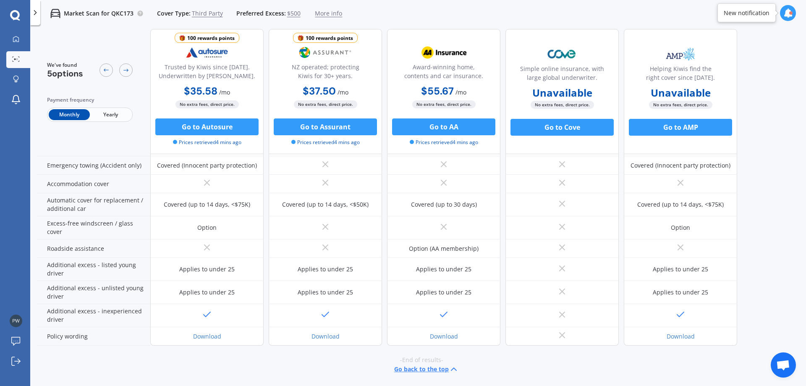
click at [435, 367] on button "Go back to the top" at bounding box center [426, 369] width 65 height 10
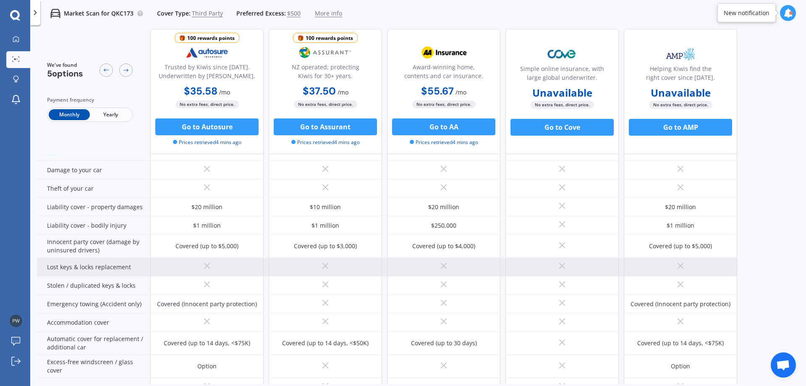
scroll to position [0, 0]
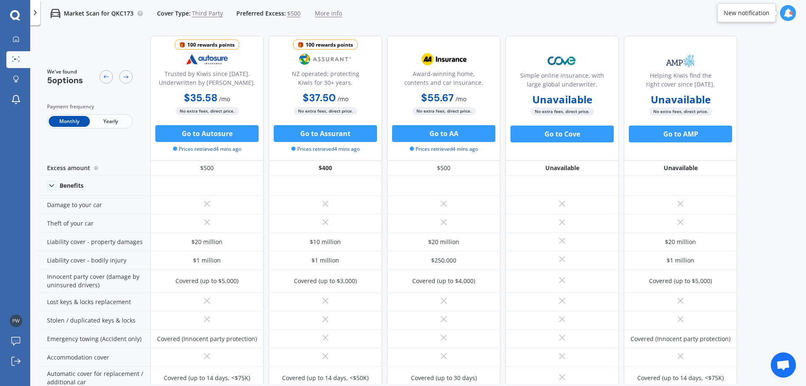
click at [113, 126] on span "Yearly" at bounding box center [110, 121] width 41 height 11
click at [73, 123] on span "Monthly" at bounding box center [69, 121] width 41 height 11
click at [118, 126] on span "Yearly" at bounding box center [110, 121] width 41 height 11
click at [79, 125] on span "Monthly" at bounding box center [69, 121] width 41 height 11
click at [119, 120] on span "Yearly" at bounding box center [110, 121] width 41 height 11
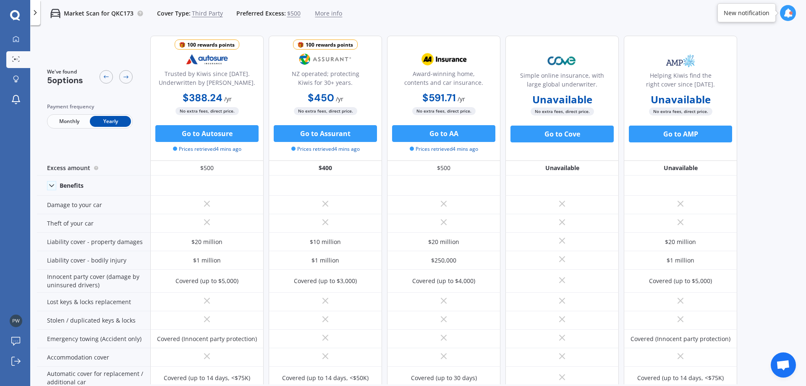
click at [80, 117] on span "Monthly" at bounding box center [69, 121] width 41 height 11
click at [119, 114] on div "Monthly Yearly" at bounding box center [90, 121] width 86 height 14
click at [112, 123] on span "Yearly" at bounding box center [110, 121] width 41 height 11
click at [20, 83] on div at bounding box center [16, 80] width 13 height 8
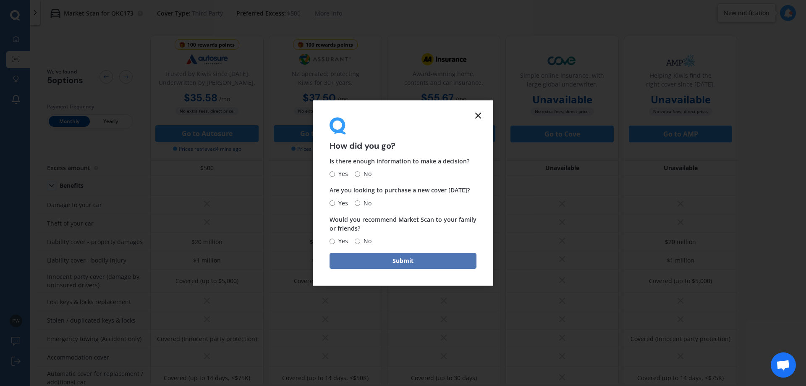
click at [402, 257] on button "Submit" at bounding box center [403, 261] width 147 height 16
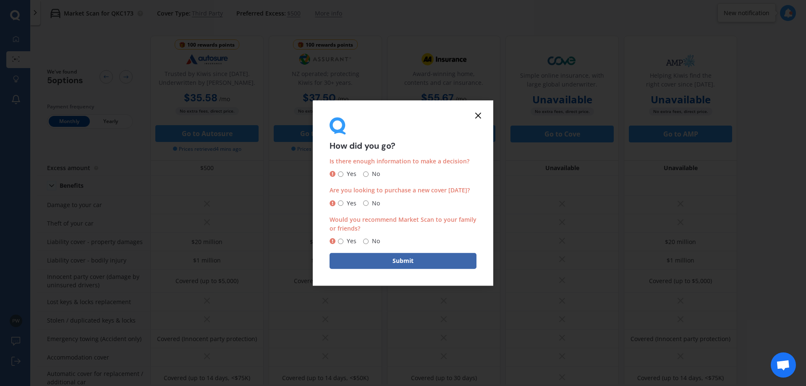
click at [369, 235] on div "Would you recommend Market Scan to your family or friends? Yes No" at bounding box center [403, 230] width 147 height 31
click at [362, 241] on div "Yes No" at bounding box center [355, 241] width 50 height 10
click at [366, 202] on input "No" at bounding box center [365, 202] width 5 height 5
radio input "true"
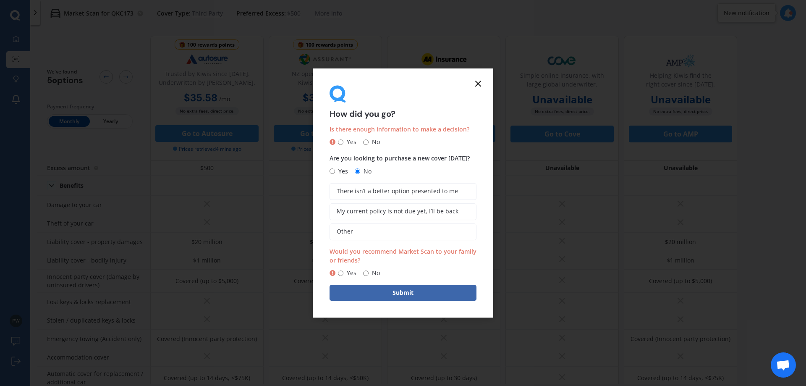
click at [368, 175] on span "No" at bounding box center [365, 171] width 11 height 10
click at [360, 174] on input "No" at bounding box center [357, 170] width 5 height 5
click at [374, 144] on span "No" at bounding box center [374, 142] width 11 height 10
click at [369, 144] on input "No" at bounding box center [365, 141] width 5 height 5
radio input "true"
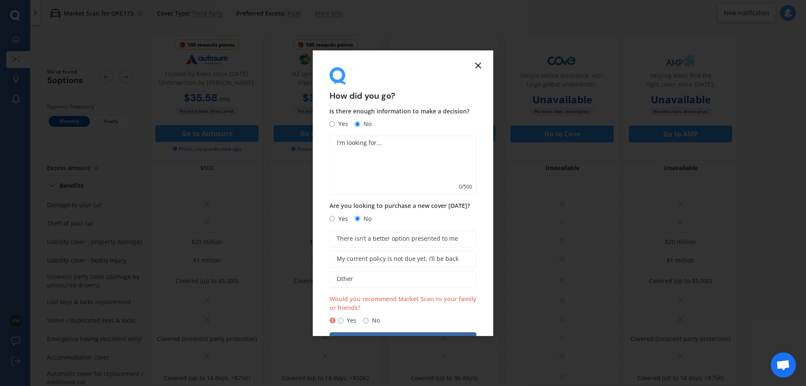
click at [369, 316] on span "No" at bounding box center [374, 320] width 11 height 10
click at [369, 318] on input "No" at bounding box center [365, 320] width 5 height 5
radio input "true"
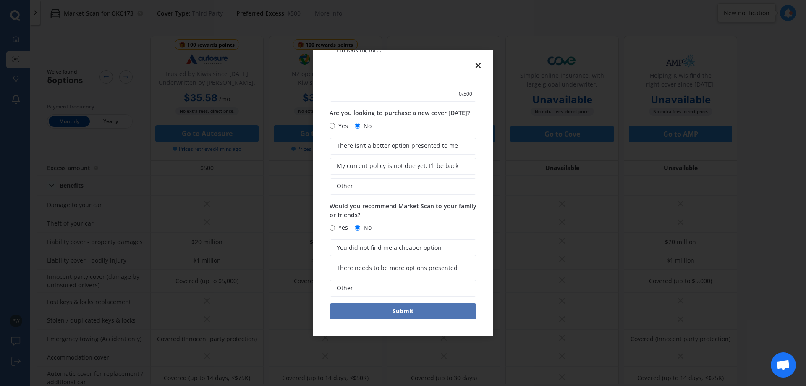
click at [420, 312] on button "Submit" at bounding box center [403, 311] width 147 height 16
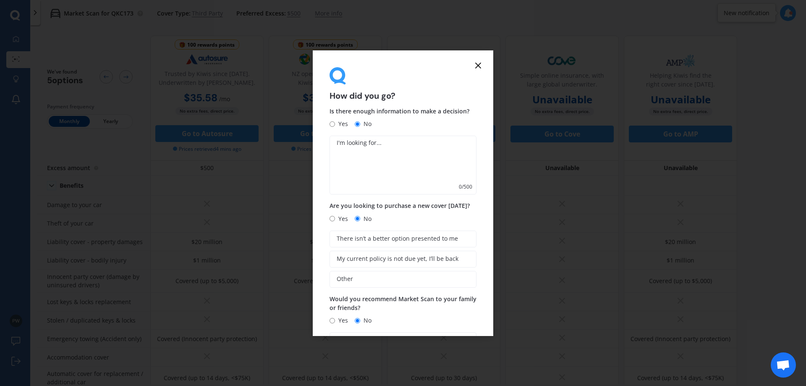
click at [406, 168] on textarea at bounding box center [403, 165] width 147 height 59
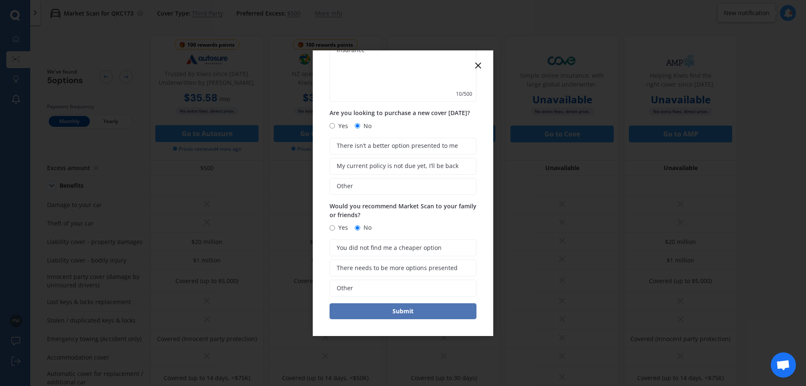
type textarea "insurance"
click at [422, 306] on button "Submit" at bounding box center [403, 311] width 147 height 16
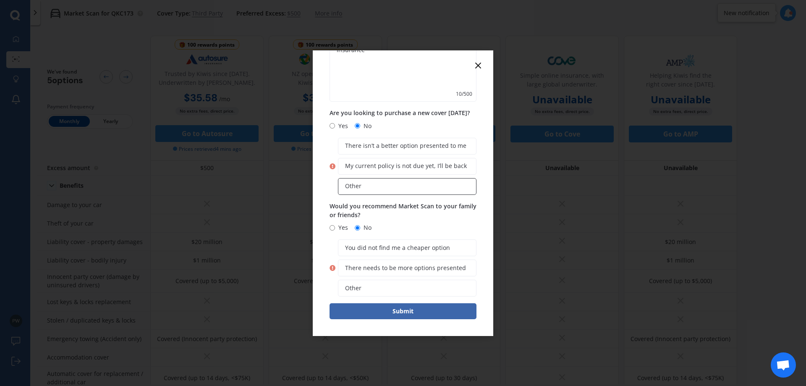
click at [381, 182] on label "Other" at bounding box center [407, 186] width 139 height 17
click at [0, 0] on input "Other" at bounding box center [0, 0] width 0 height 0
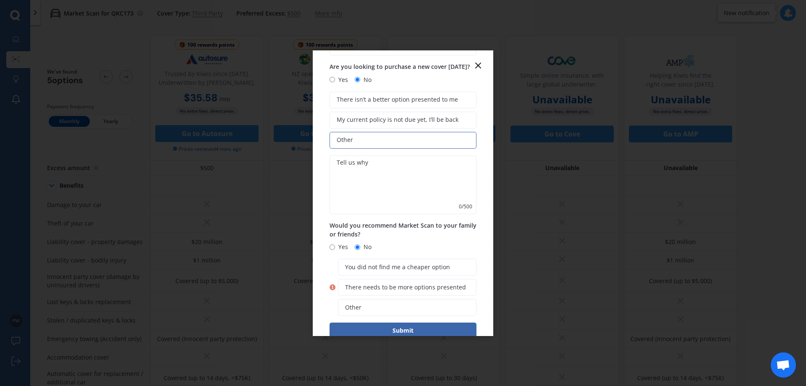
scroll to position [158, 0]
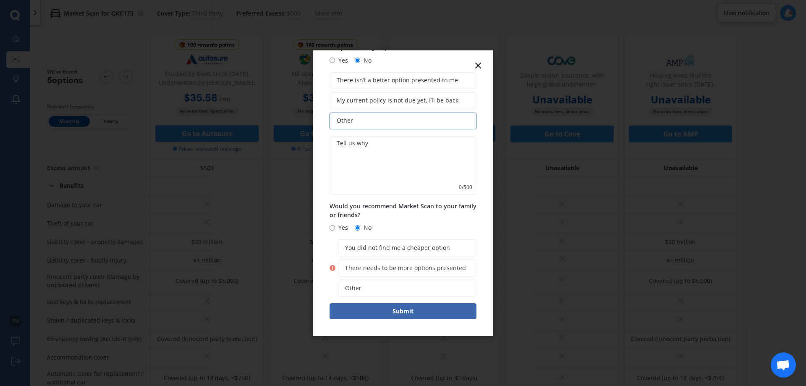
click at [390, 171] on textarea at bounding box center [403, 165] width 147 height 59
type textarea "test"
click at [409, 286] on label "Other" at bounding box center [407, 288] width 139 height 17
click at [0, 0] on input "Other" at bounding box center [0, 0] width 0 height 0
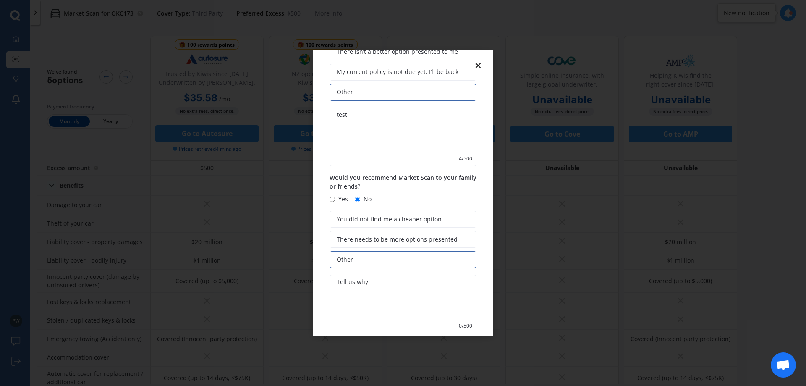
scroll to position [224, 0]
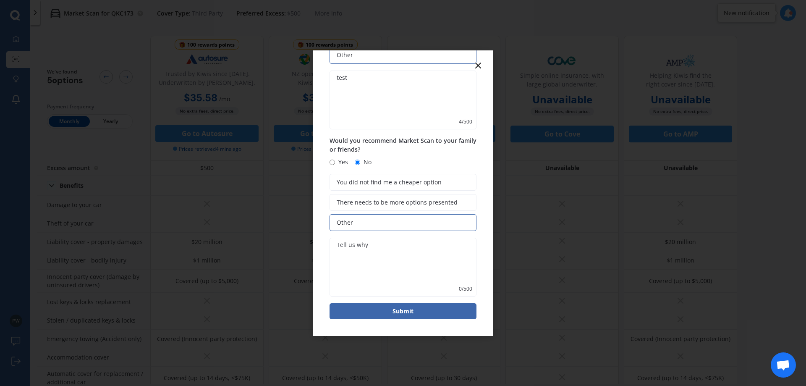
click at [391, 265] on textarea at bounding box center [403, 267] width 147 height 59
type textarea "test"
click at [417, 310] on button "Submit" at bounding box center [403, 311] width 147 height 16
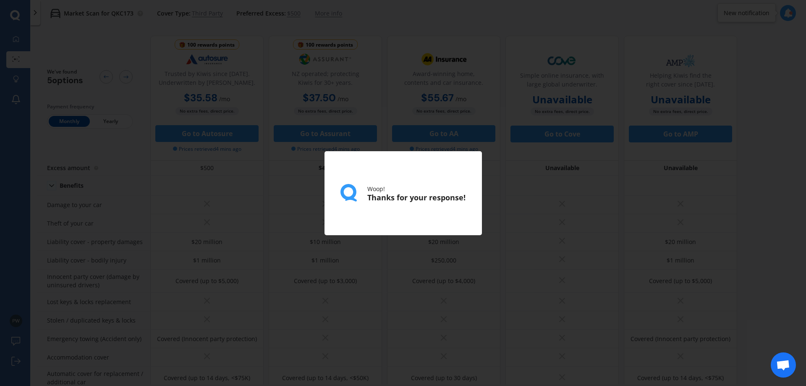
click at [488, 225] on div "Woop! Thanks for your response!" at bounding box center [403, 193] width 806 height 386
click at [509, 194] on div "Woop! Thanks for your response!" at bounding box center [403, 193] width 806 height 386
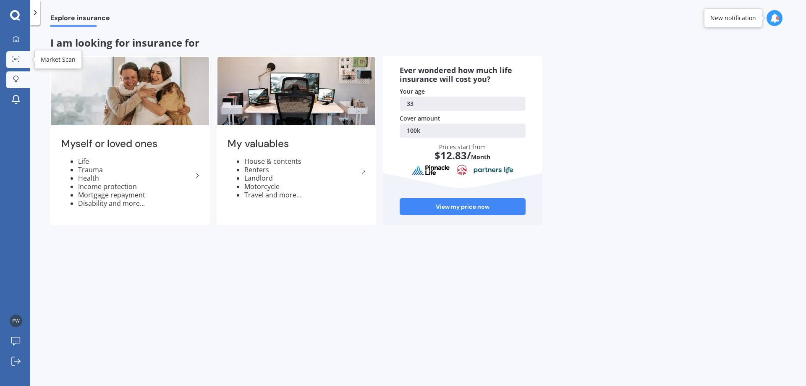
click at [21, 60] on div at bounding box center [16, 59] width 13 height 6
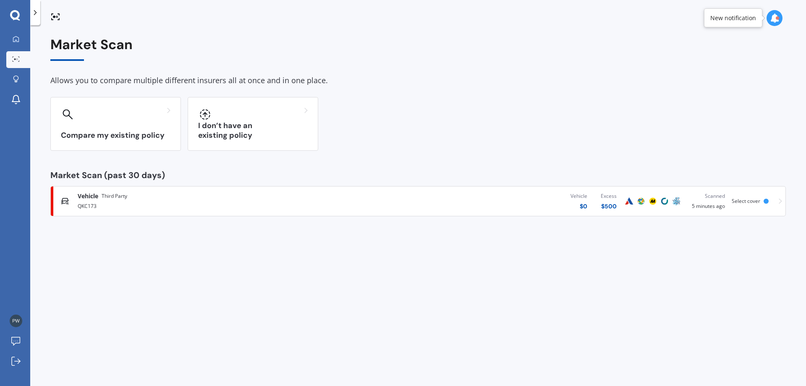
click at [56, 15] on icon at bounding box center [55, 17] width 10 height 10
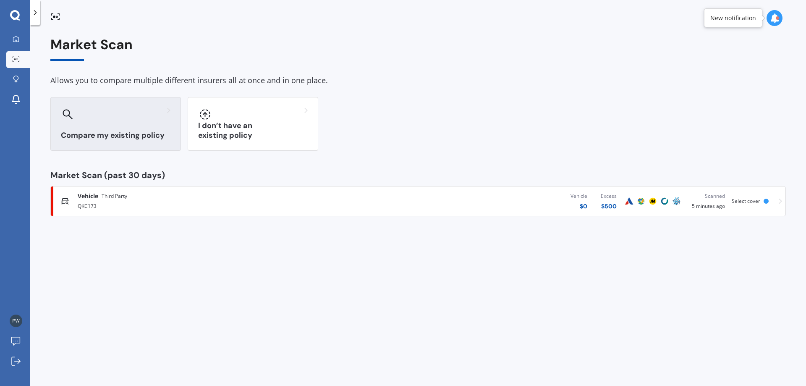
click at [159, 107] on div "Compare my existing policy" at bounding box center [115, 124] width 131 height 54
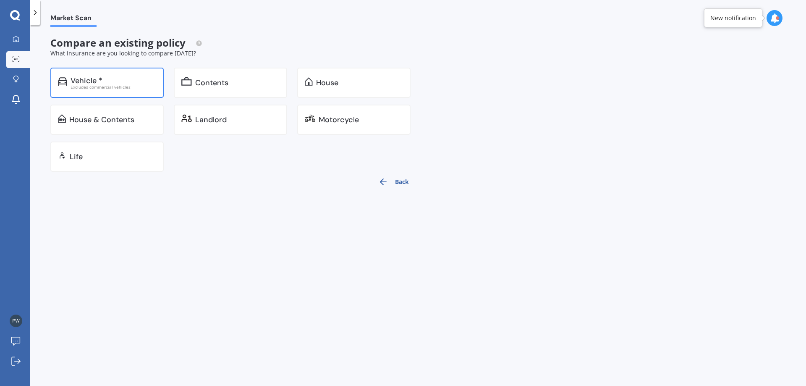
click at [141, 89] on div "Vehicle * Excludes commercial vehicles" at bounding box center [106, 83] width 113 height 30
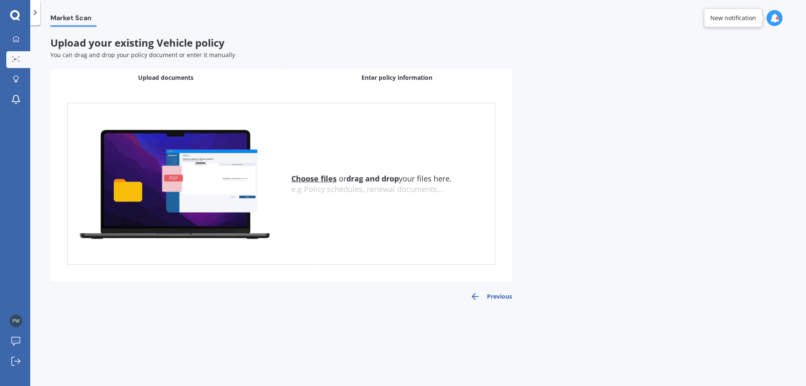
click at [379, 80] on span "Enter policy information" at bounding box center [397, 77] width 71 height 8
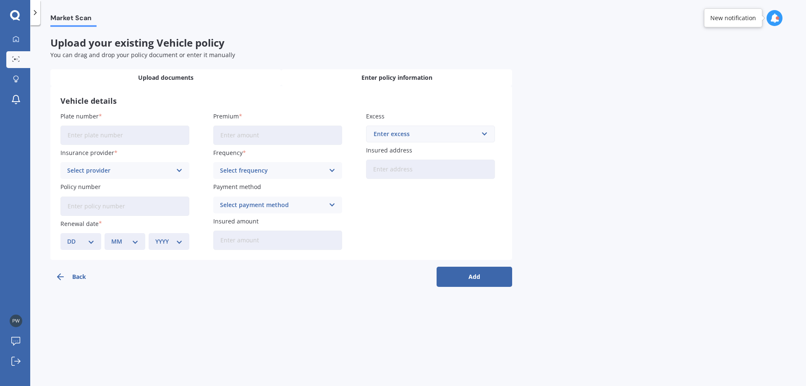
click at [193, 83] on div "Upload documents" at bounding box center [165, 77] width 231 height 17
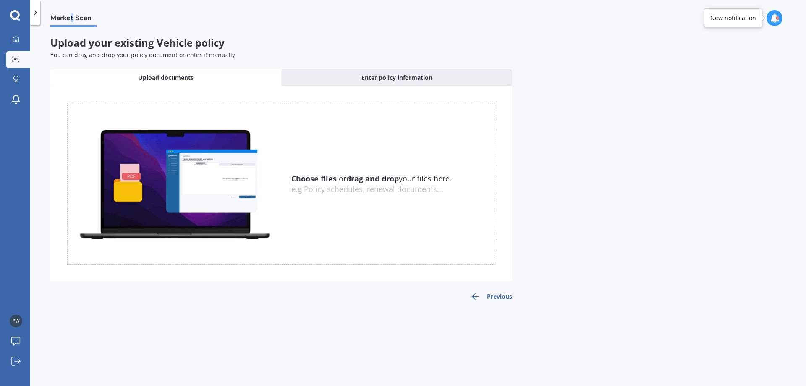
click at [72, 19] on span "Market Scan" at bounding box center [73, 19] width 46 height 11
click at [35, 16] on icon at bounding box center [35, 12] width 8 height 8
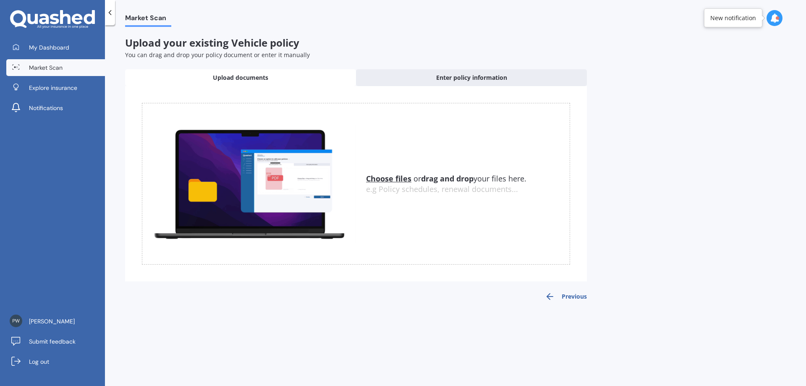
click at [111, 15] on polyline at bounding box center [110, 12] width 2 height 4
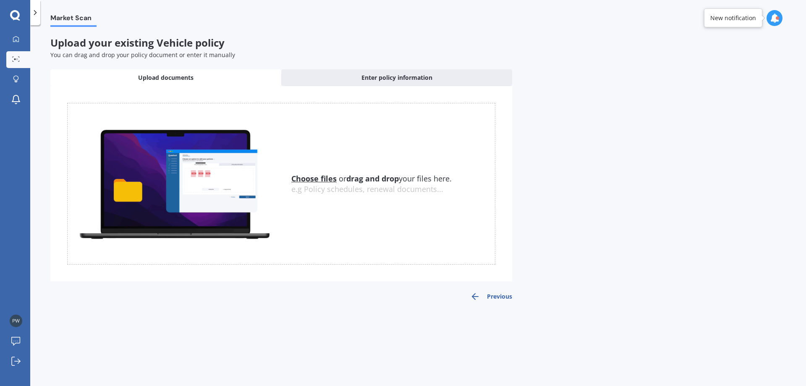
click at [162, 40] on span "Upload your existing Vehicle policy" at bounding box center [137, 43] width 174 height 14
click at [18, 58] on icon at bounding box center [16, 58] width 8 height 5
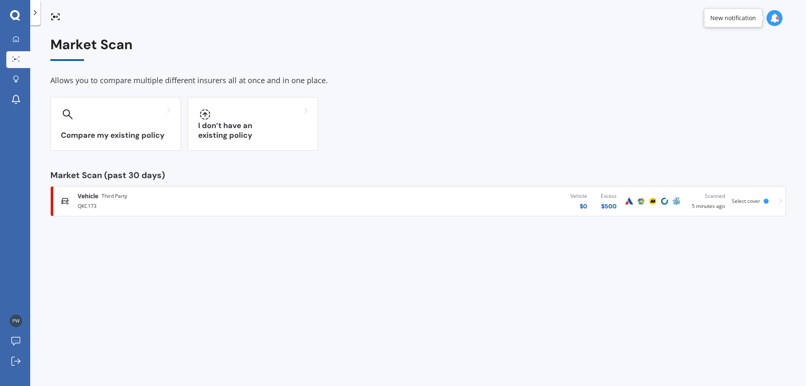
click at [530, 291] on div "Market Scan Allows you to compare multiple different insurers all at once and i…" at bounding box center [418, 207] width 776 height 361
click at [774, 18] on icon at bounding box center [774, 17] width 9 height 9
click at [485, 132] on div "Compare my existing policy I don’t have an existing policy" at bounding box center [418, 124] width 736 height 54
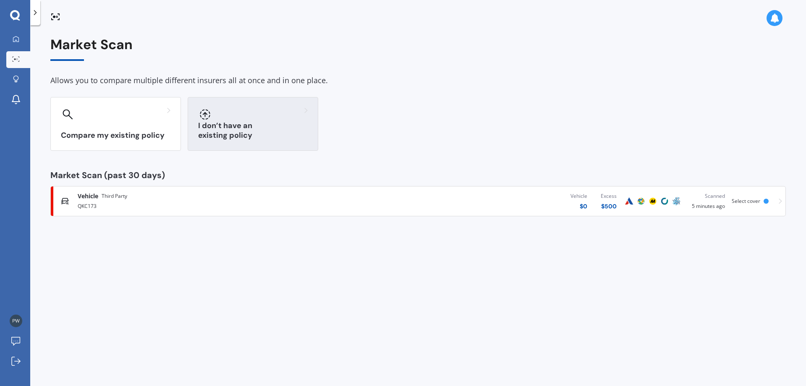
click at [273, 136] on h3 "I don’t have an existing policy" at bounding box center [253, 130] width 110 height 19
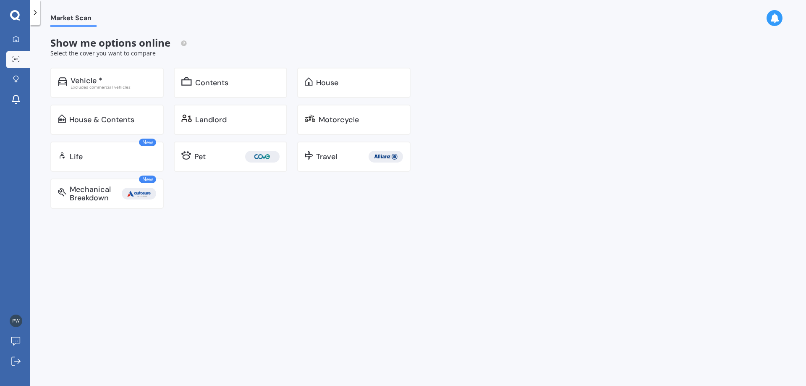
click at [117, 81] on div "Vehicle *" at bounding box center [114, 80] width 86 height 8
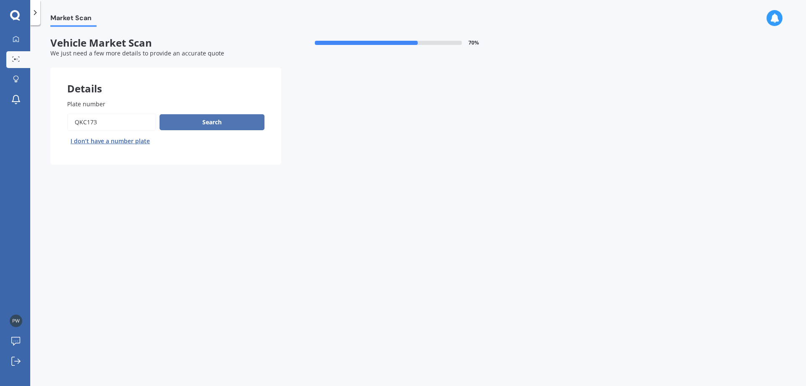
click at [208, 122] on button "Search" at bounding box center [212, 122] width 105 height 16
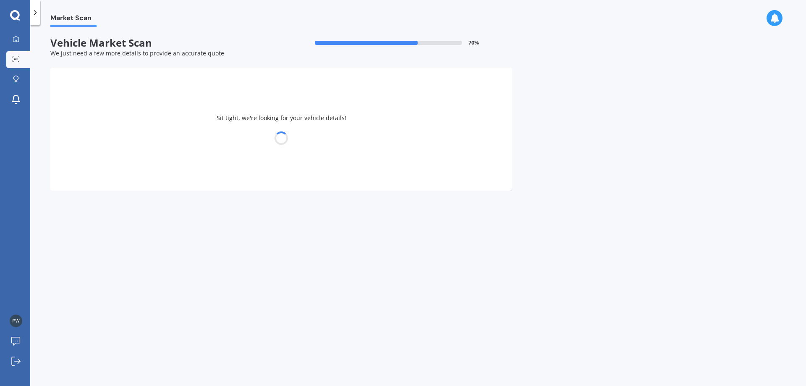
select select "TOYOTA"
select select "AQUA"
select select "18"
select select "01"
select select "1992"
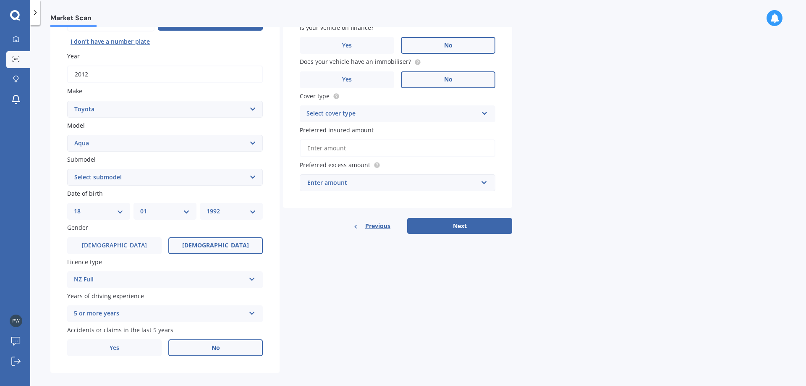
scroll to position [108, 0]
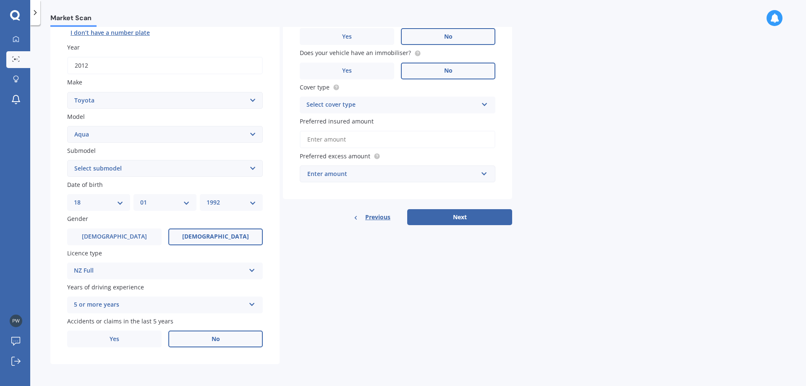
click at [250, 310] on div "5 or more years 5 or more years 4 years 3 years 2 years 1 year" at bounding box center [165, 304] width 196 height 17
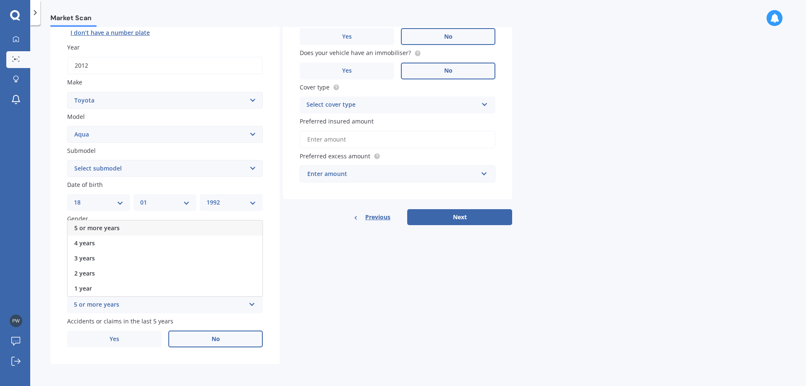
click at [335, 317] on div "Details Plate number Search I don’t have a number plate Year [DATE] Make Select…" at bounding box center [281, 161] width 462 height 405
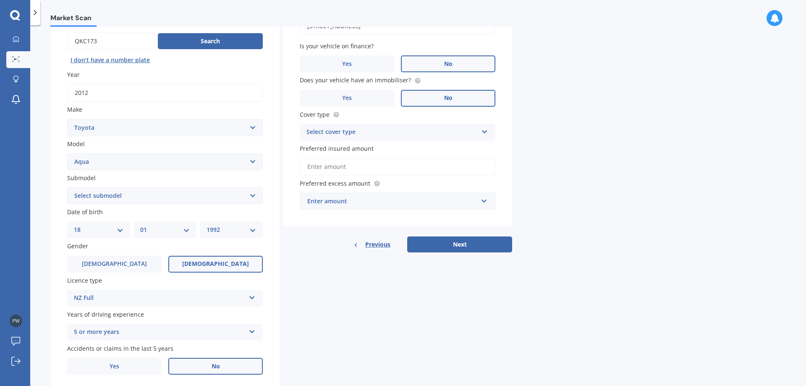
scroll to position [66, 0]
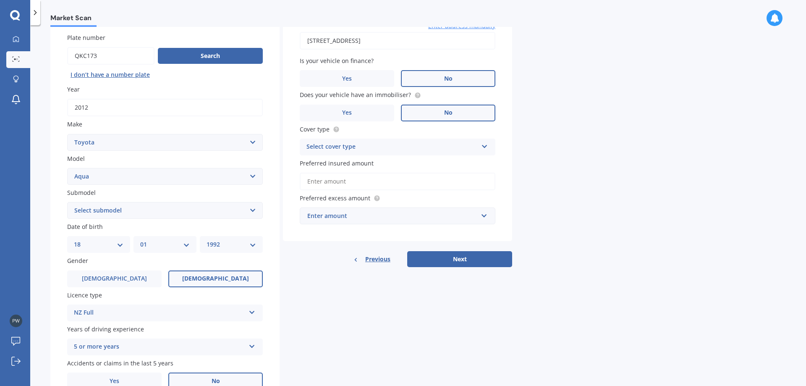
click at [474, 207] on div "Enter amount $100 $400 $500 $750 $1,000 $1,500 $2,000" at bounding box center [398, 215] width 196 height 17
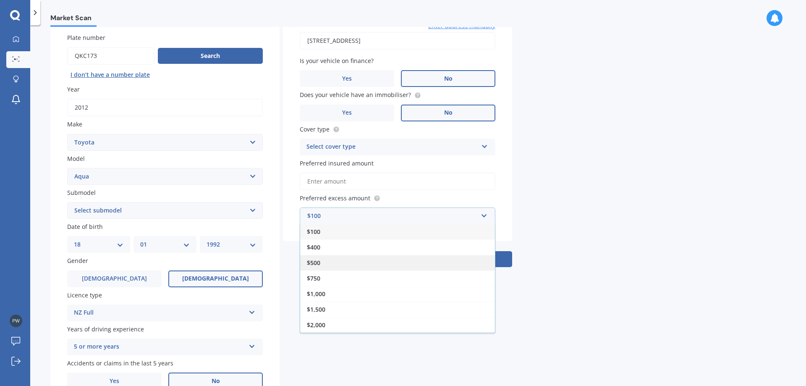
click at [412, 263] on div "$500" at bounding box center [397, 263] width 195 height 16
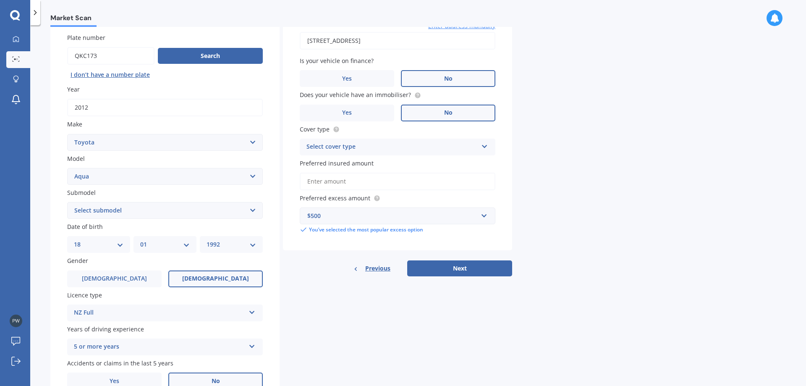
click at [615, 228] on div "Market Scan Vehicle Market Scan 70 % We just need a few more details to provide…" at bounding box center [418, 207] width 776 height 361
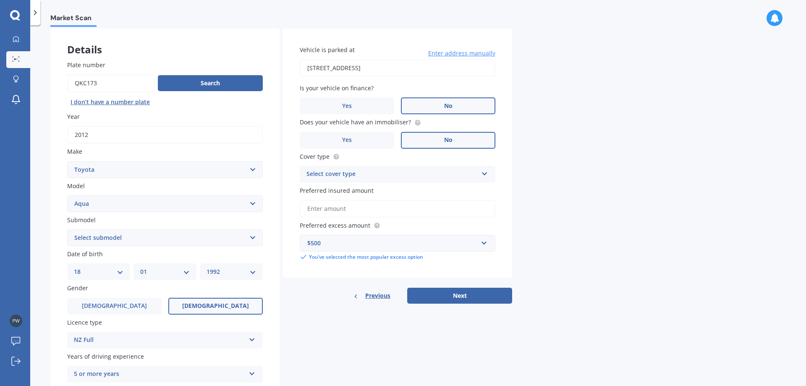
scroll to position [24, 0]
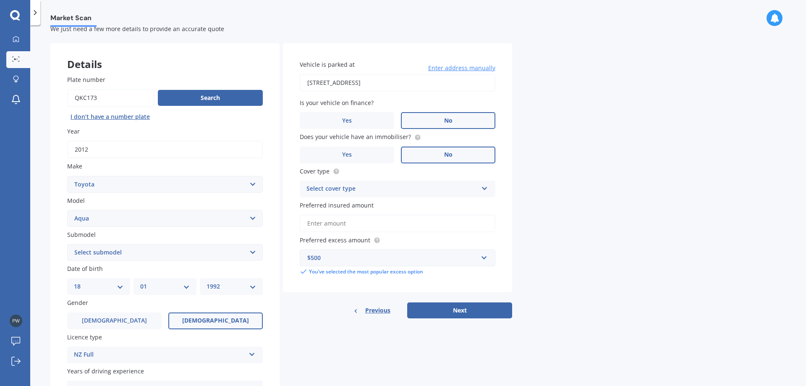
click at [485, 191] on div "Select cover type Comprehensive Third Party, Fire & Theft Third Party" at bounding box center [398, 189] width 196 height 17
click at [440, 233] on div "Third Party" at bounding box center [397, 235] width 195 height 15
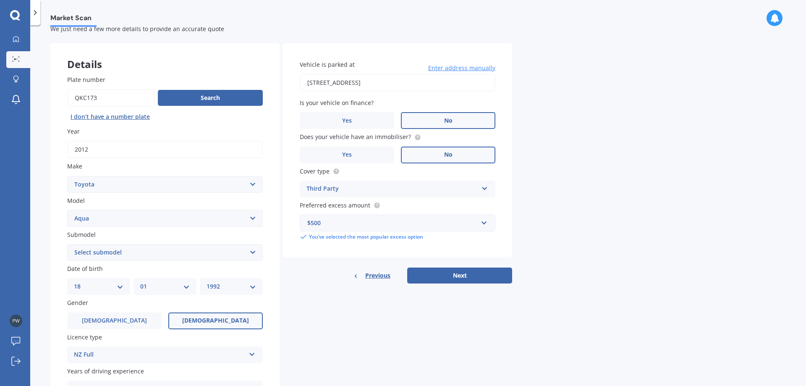
click at [602, 220] on div "Market Scan Vehicle Market Scan 70 % We just need a few more details to provide…" at bounding box center [418, 207] width 776 height 361
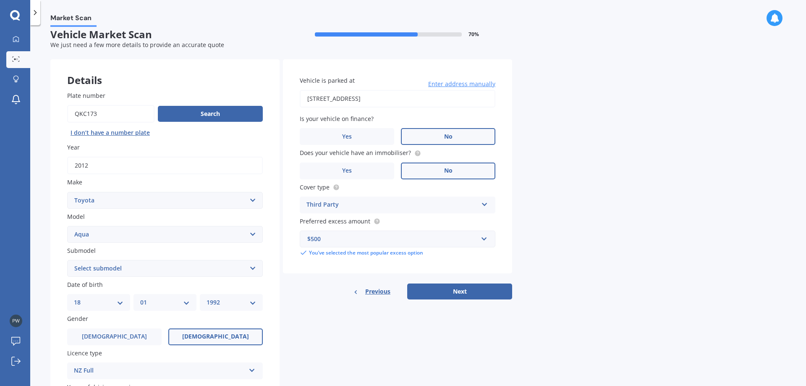
scroll to position [0, 0]
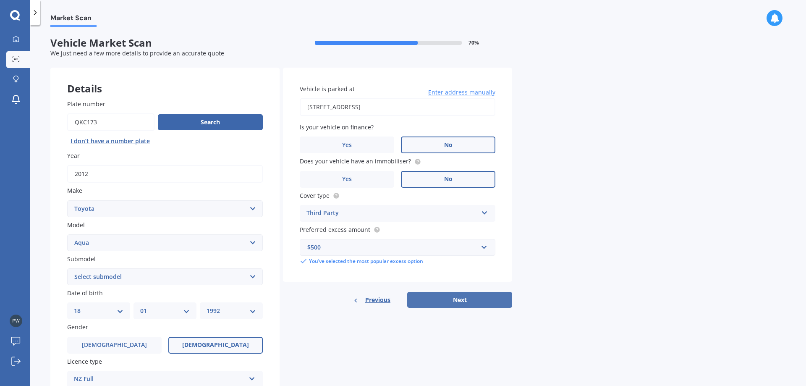
click at [475, 304] on button "Next" at bounding box center [459, 300] width 105 height 16
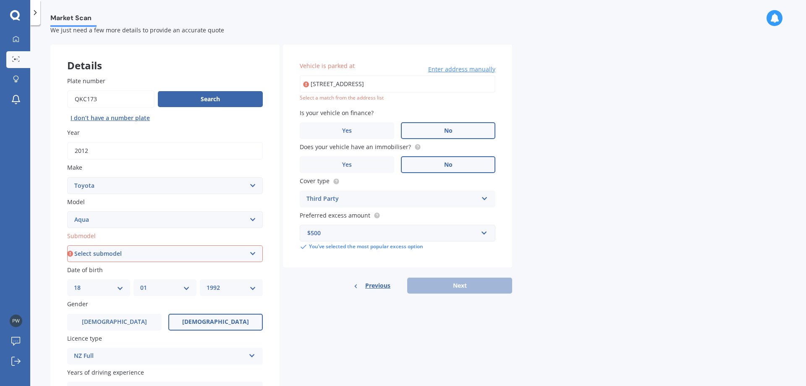
scroll to position [42, 0]
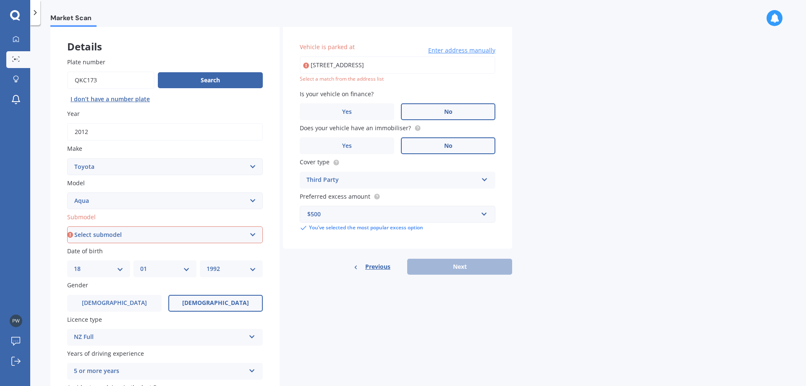
click at [196, 236] on select "Select submodel Hatchback Hybrid" at bounding box center [165, 234] width 196 height 17
select select "HYBRID"
click at [67, 226] on select "Select submodel Hatchback Hybrid" at bounding box center [165, 234] width 196 height 17
click at [463, 264] on div "Previous Next" at bounding box center [397, 267] width 229 height 16
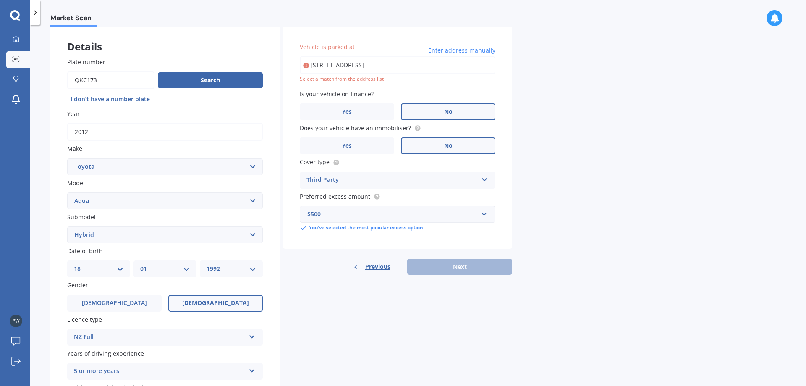
click at [395, 70] on input "[STREET_ADDRESS]" at bounding box center [398, 65] width 196 height 18
type input "214 The Square, Palmerston North Central, Palmerston North 4410"
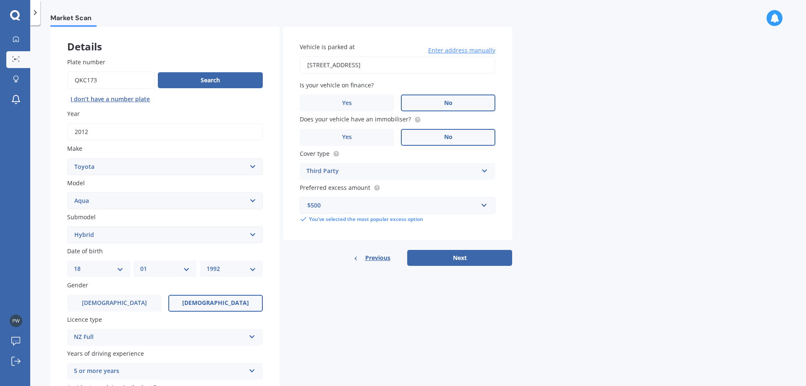
drag, startPoint x: 566, startPoint y: 90, endPoint x: 528, endPoint y: 194, distance: 110.8
click at [566, 90] on div "Market Scan Vehicle Market Scan 70 % We just need a few more details to provide…" at bounding box center [418, 207] width 776 height 361
click at [492, 263] on button "Next" at bounding box center [459, 258] width 105 height 16
select select "18"
select select "01"
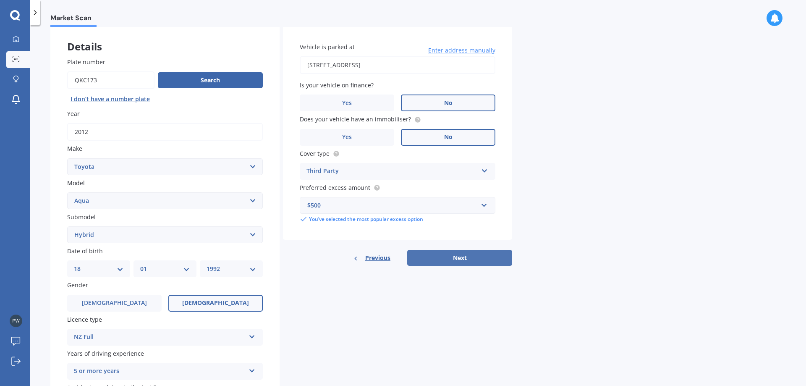
select select "1992"
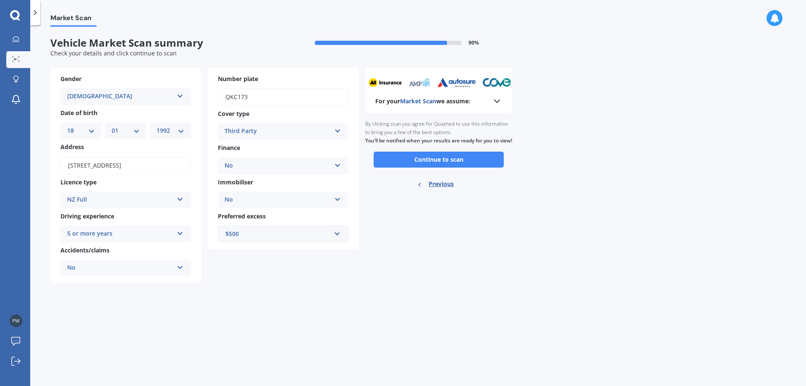
click at [505, 103] on div "For your Market Scan we assume:" at bounding box center [438, 90] width 147 height 45
click at [490, 103] on div "For your Market Scan we assume:" at bounding box center [438, 101] width 127 height 10
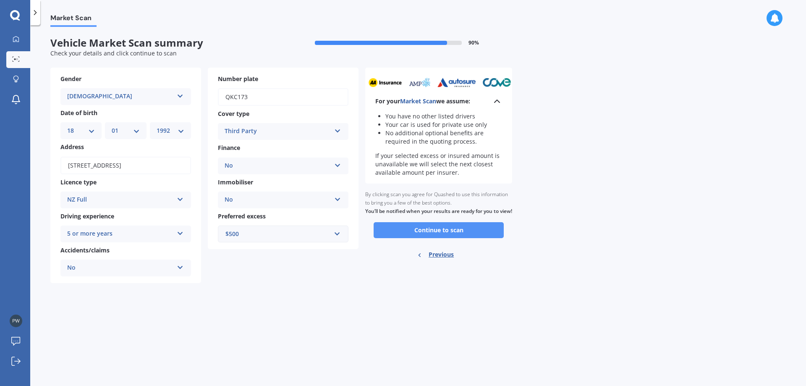
click at [487, 238] on div "Ready to go By clicking scan you agree for Quashed to use this information to b…" at bounding box center [438, 226] width 147 height 84
click at [487, 233] on button "Continue to scan" at bounding box center [439, 230] width 130 height 16
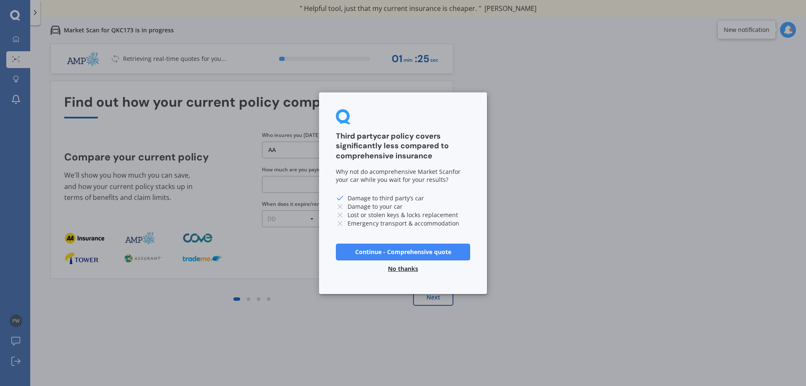
click at [410, 278] on div "Third party car policy covers significantly less compared to comprehensive insu…" at bounding box center [403, 193] width 168 height 202
click at [410, 273] on button "No thanks" at bounding box center [403, 268] width 40 height 17
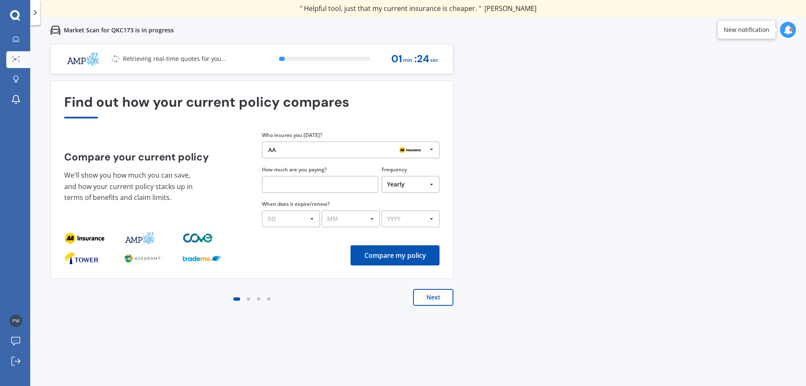
click at [429, 155] on icon at bounding box center [431, 150] width 13 height 16
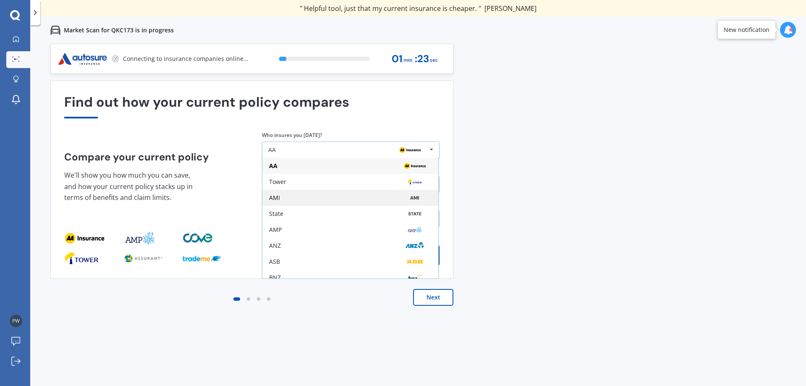
click at [416, 197] on img at bounding box center [414, 198] width 26 height 10
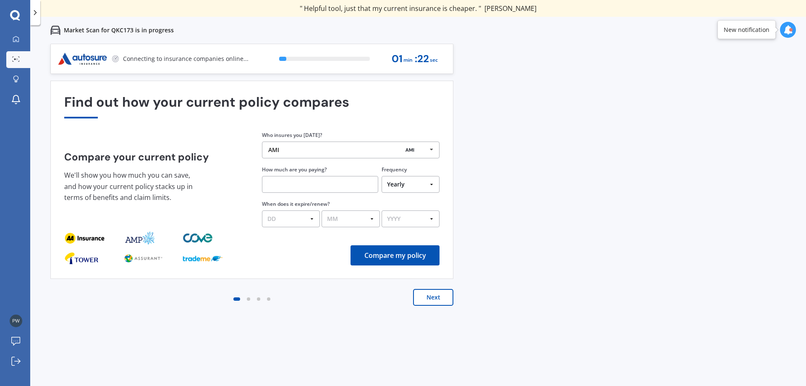
click at [509, 215] on div "Previous 60,000+ Kiwis have signed up to shop and save on insurance with us " H…" at bounding box center [418, 237] width 776 height 386
click at [499, 212] on div "Previous 60,000+ Kiwis have signed up to shop and save on insurance with us " H…" at bounding box center [418, 237] width 776 height 386
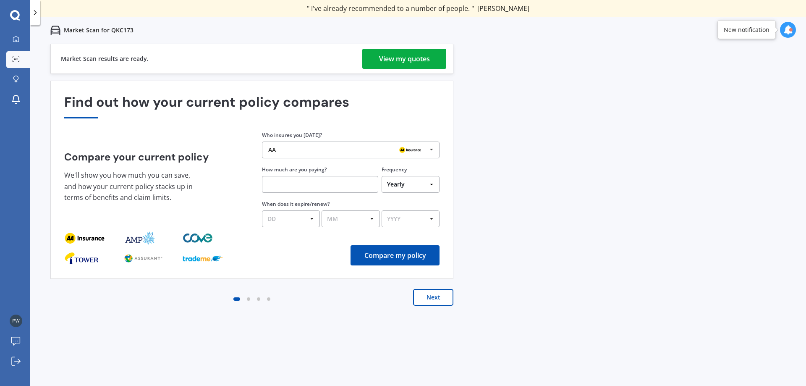
click at [399, 64] on div "View my quotes" at bounding box center [404, 59] width 51 height 20
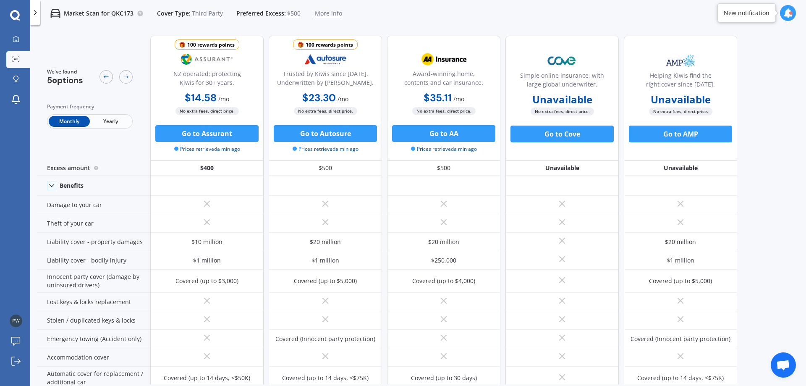
click at [115, 123] on span "Yearly" at bounding box center [110, 121] width 41 height 11
click at [325, 15] on span "More info" at bounding box center [328, 13] width 27 height 8
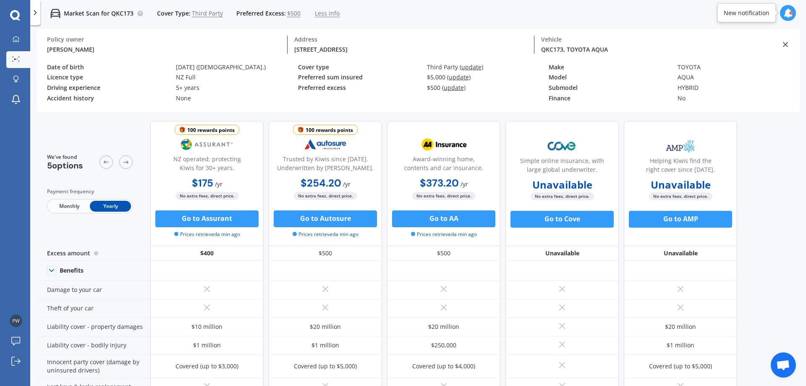
click at [334, 18] on div "Market Scan for QKC173 Cover Type: Third Party Preferred Excess: $500 Less info" at bounding box center [189, 13] width 299 height 27
click at [318, 9] on span "Less info" at bounding box center [327, 13] width 25 height 8
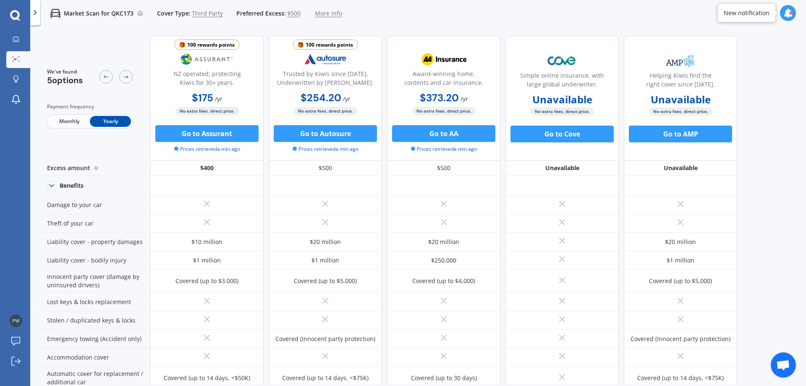
click at [294, 13] on span "$500" at bounding box center [293, 13] width 13 height 8
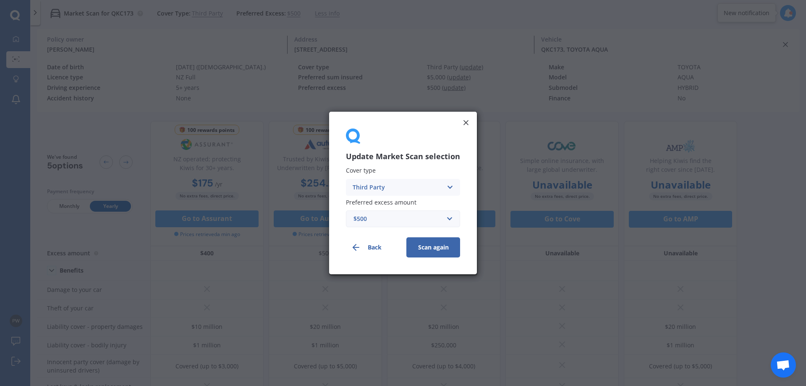
click at [412, 220] on div "$500" at bounding box center [398, 218] width 89 height 9
click at [406, 184] on div "Third Party" at bounding box center [398, 187] width 90 height 9
click at [412, 220] on span "Third Party, Fire & Theft" at bounding box center [387, 219] width 69 height 6
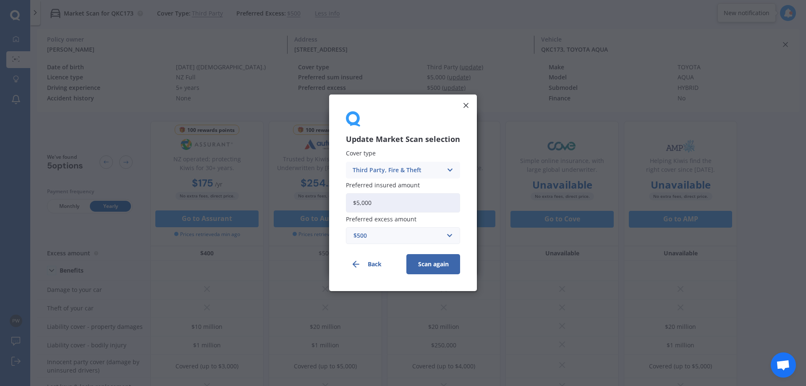
drag, startPoint x: 440, startPoint y: 262, endPoint x: 407, endPoint y: 262, distance: 32.3
click at [439, 262] on button "Scan again" at bounding box center [433, 264] width 54 height 20
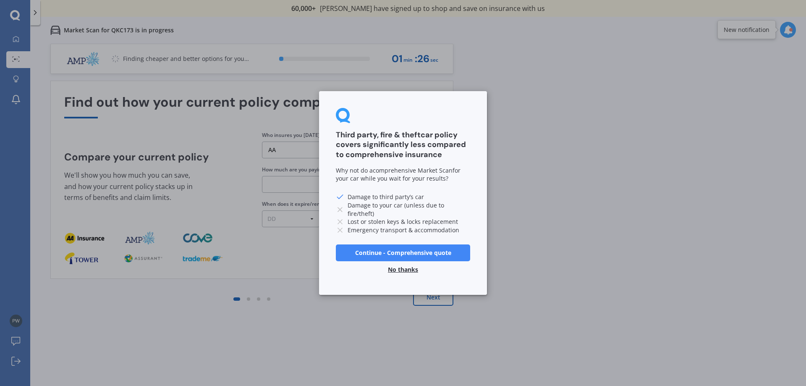
click at [407, 270] on button "No thanks" at bounding box center [403, 269] width 40 height 17
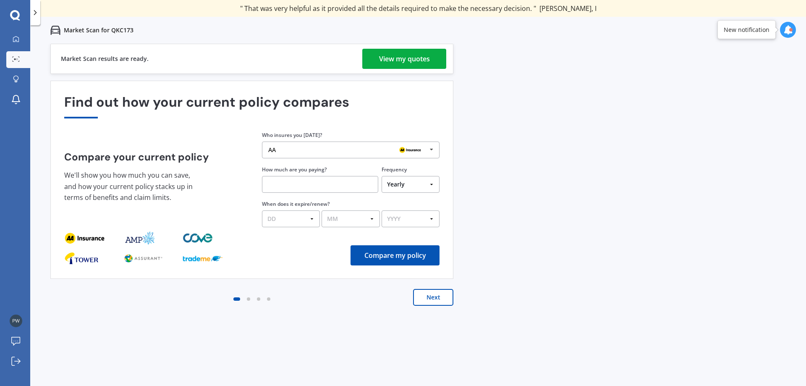
click at [405, 61] on div "View my quotes" at bounding box center [404, 59] width 51 height 20
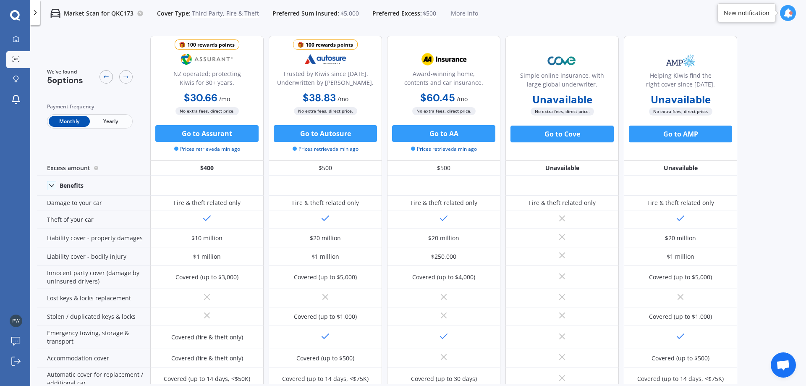
click at [118, 121] on span "Yearly" at bounding box center [110, 121] width 41 height 11
click at [77, 123] on span "Monthly" at bounding box center [69, 121] width 41 height 11
click at [353, 15] on span "$5,000" at bounding box center [350, 13] width 18 height 8
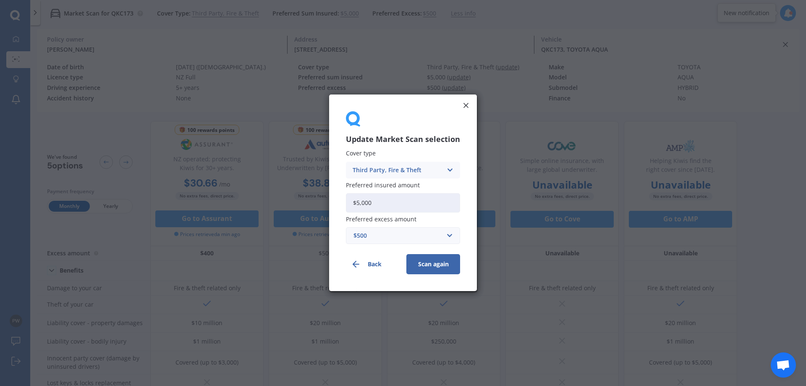
click at [422, 205] on input "$5,000" at bounding box center [403, 202] width 114 height 19
drag, startPoint x: 364, startPoint y: 197, endPoint x: 306, endPoint y: 192, distance: 58.5
click at [307, 191] on div "Update Market Scan selection Cover type Third Party, Fire & Theft Comprehensive…" at bounding box center [403, 193] width 806 height 386
type input "$8,000"
click at [446, 262] on button "Scan again" at bounding box center [433, 264] width 54 height 20
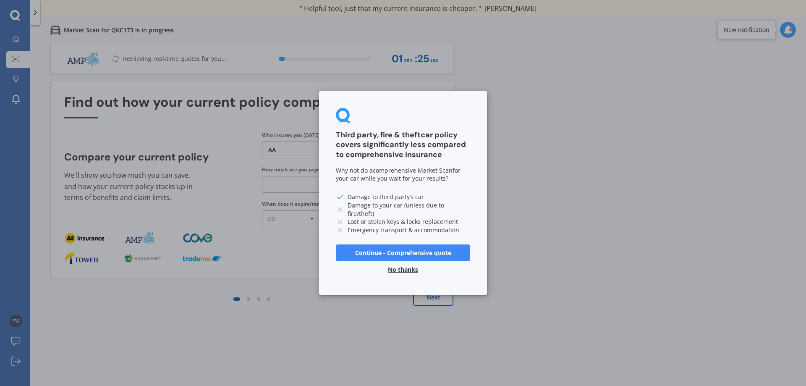
click at [412, 268] on button "No thanks" at bounding box center [403, 269] width 40 height 17
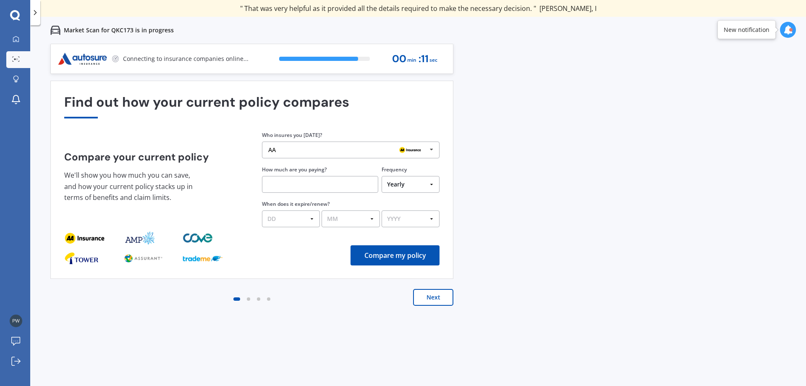
click at [523, 143] on div "Previous 60,000+ Kiwis have signed up to shop and save on insurance with us " H…" at bounding box center [418, 237] width 776 height 386
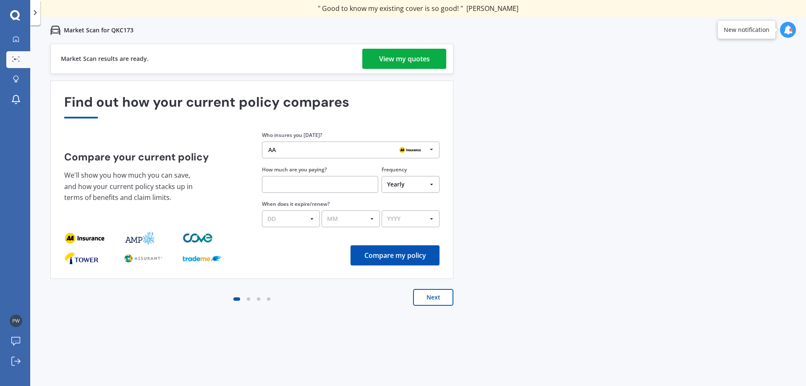
click at [420, 66] on div "View my quotes" at bounding box center [404, 59] width 51 height 20
